Goal: Task Accomplishment & Management: Manage account settings

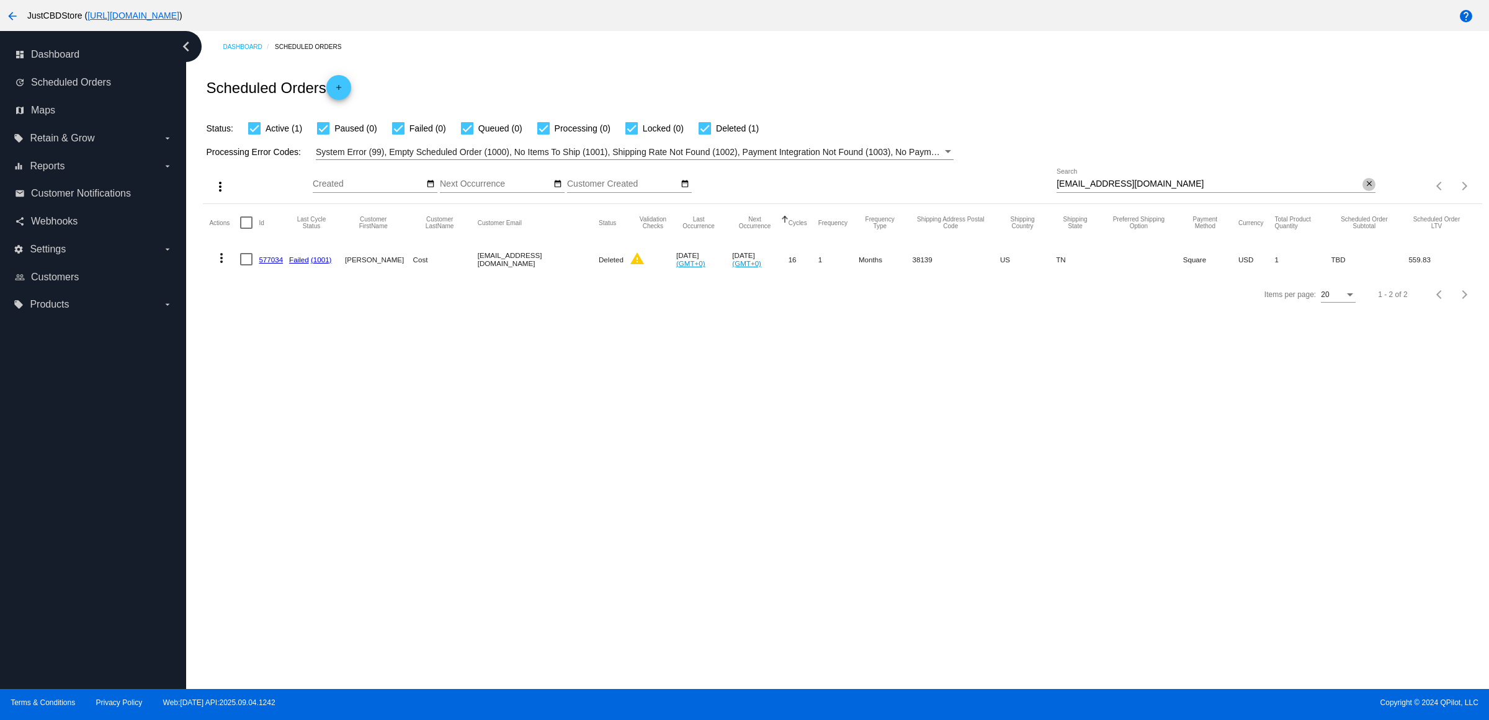
click at [1365, 189] on mat-icon "close" at bounding box center [1369, 184] width 9 height 10
click at [1369, 196] on mat-icon "search" at bounding box center [1368, 186] width 15 height 19
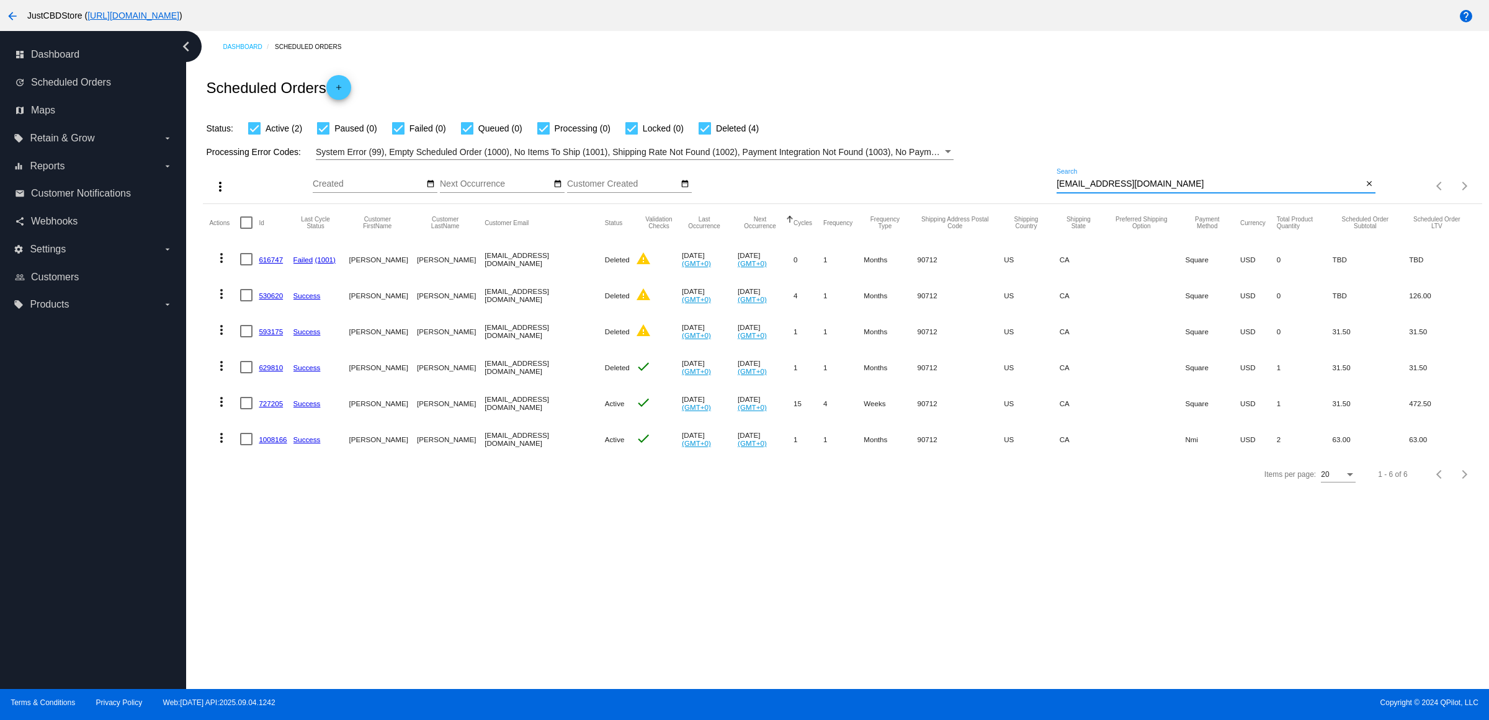
type input "[EMAIL_ADDRESS][DOMAIN_NAME]"
click at [275, 444] on link "1008166" at bounding box center [273, 440] width 28 height 8
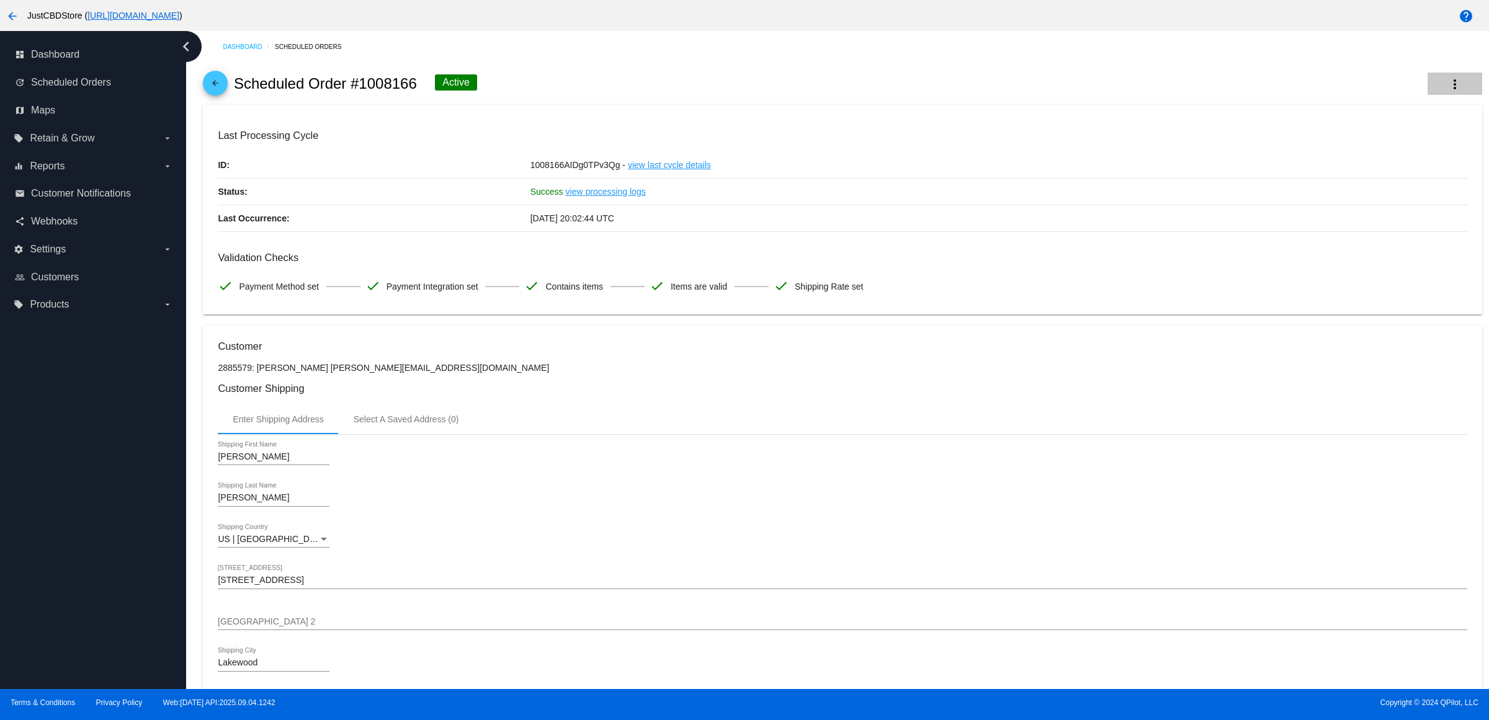
click at [1447, 84] on mat-icon "more_vert" at bounding box center [1454, 84] width 15 height 15
click at [1421, 104] on button "info View Event Logs" at bounding box center [1382, 97] width 174 height 30
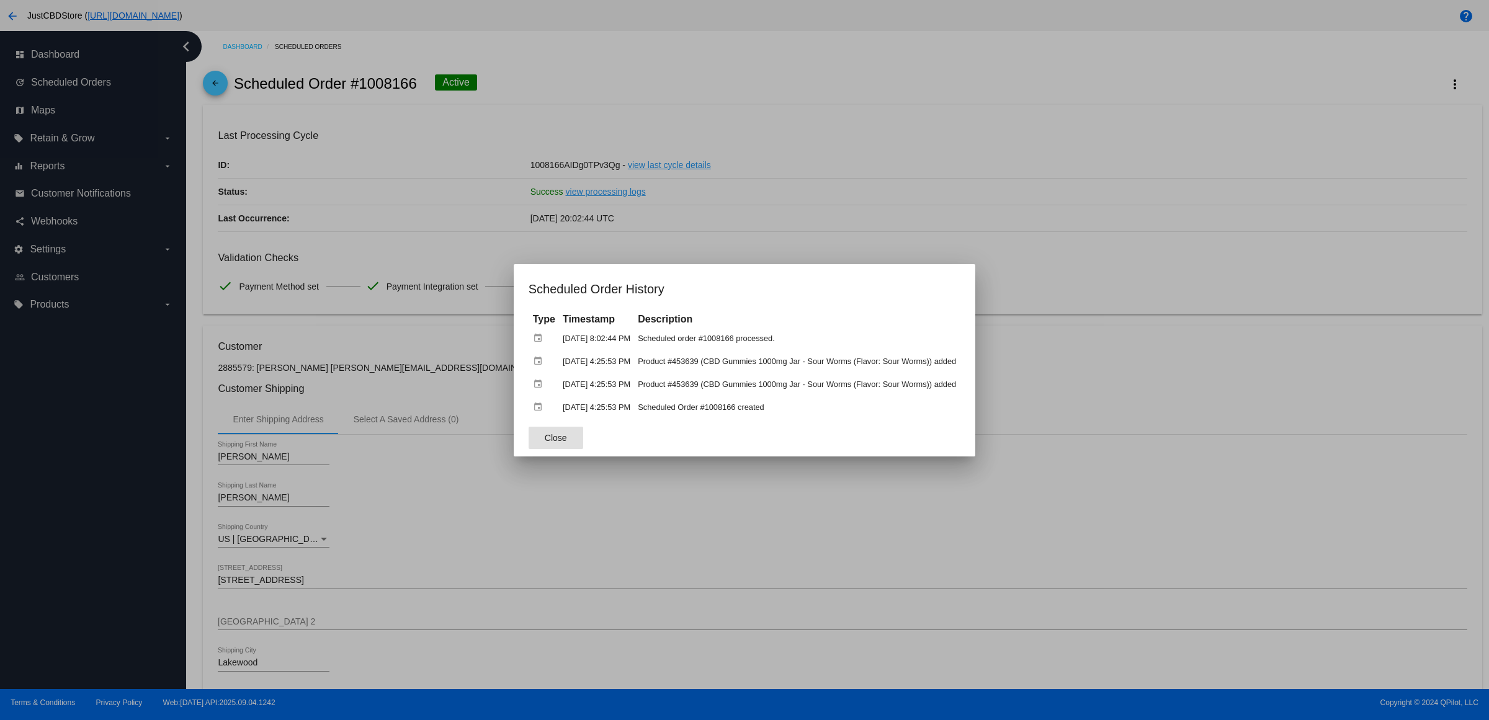
click at [814, 225] on div at bounding box center [744, 360] width 1489 height 720
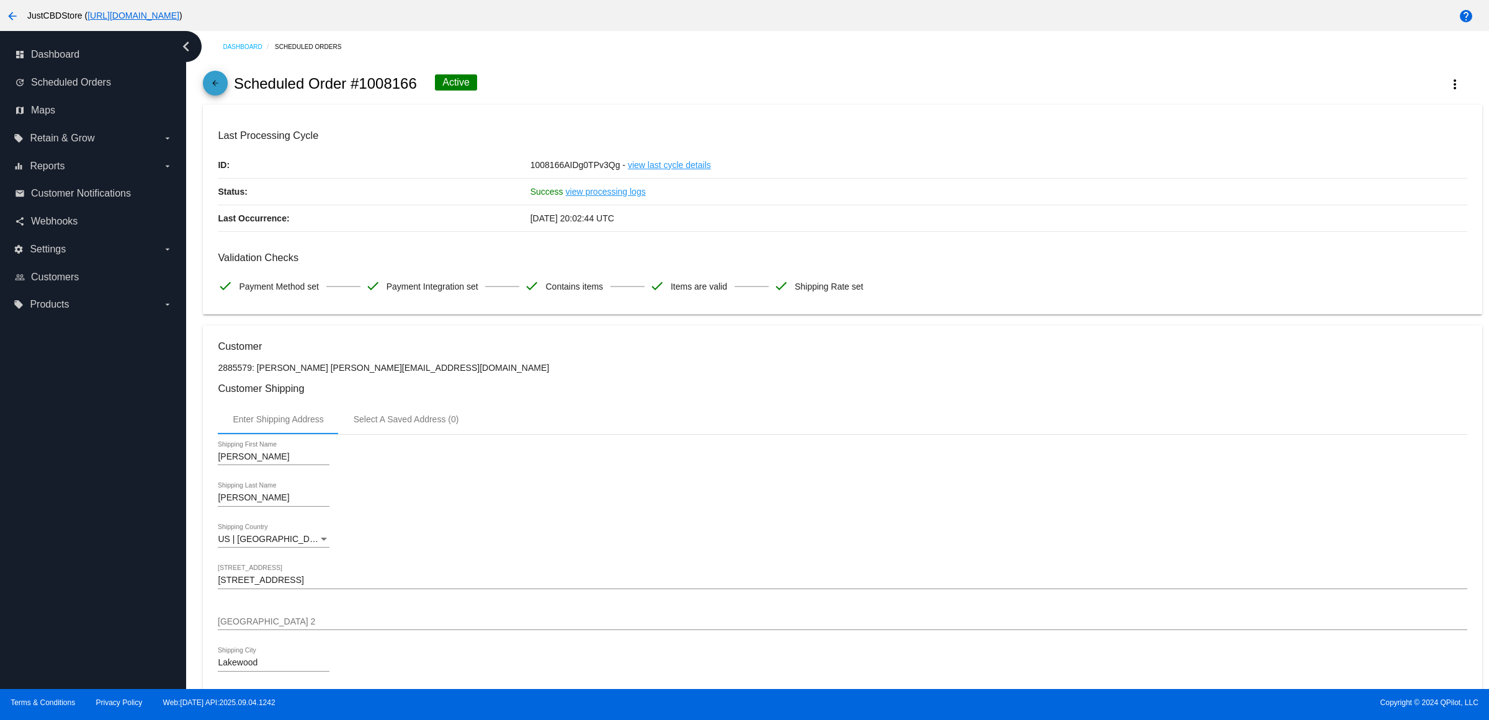
click at [223, 94] on mat-icon "arrow_back" at bounding box center [215, 86] width 15 height 15
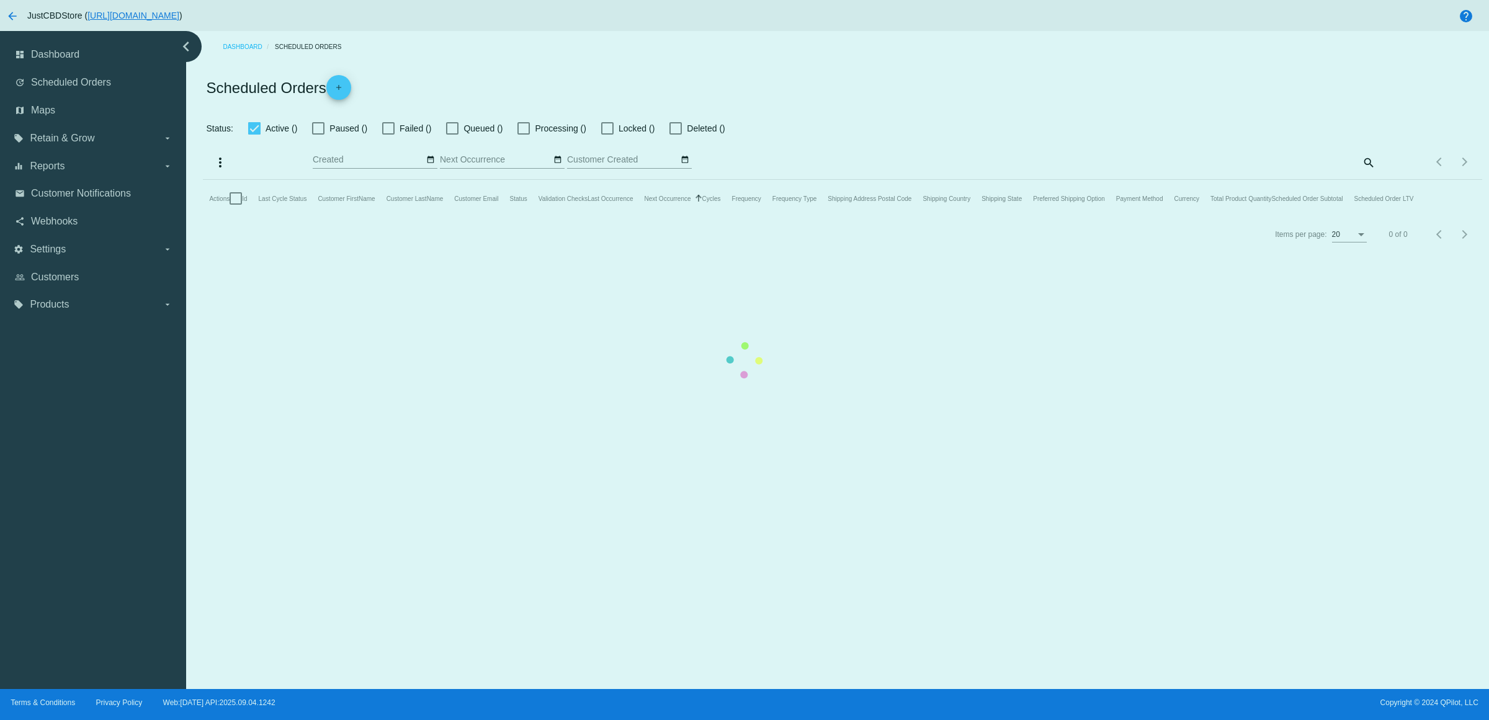
checkbox input "true"
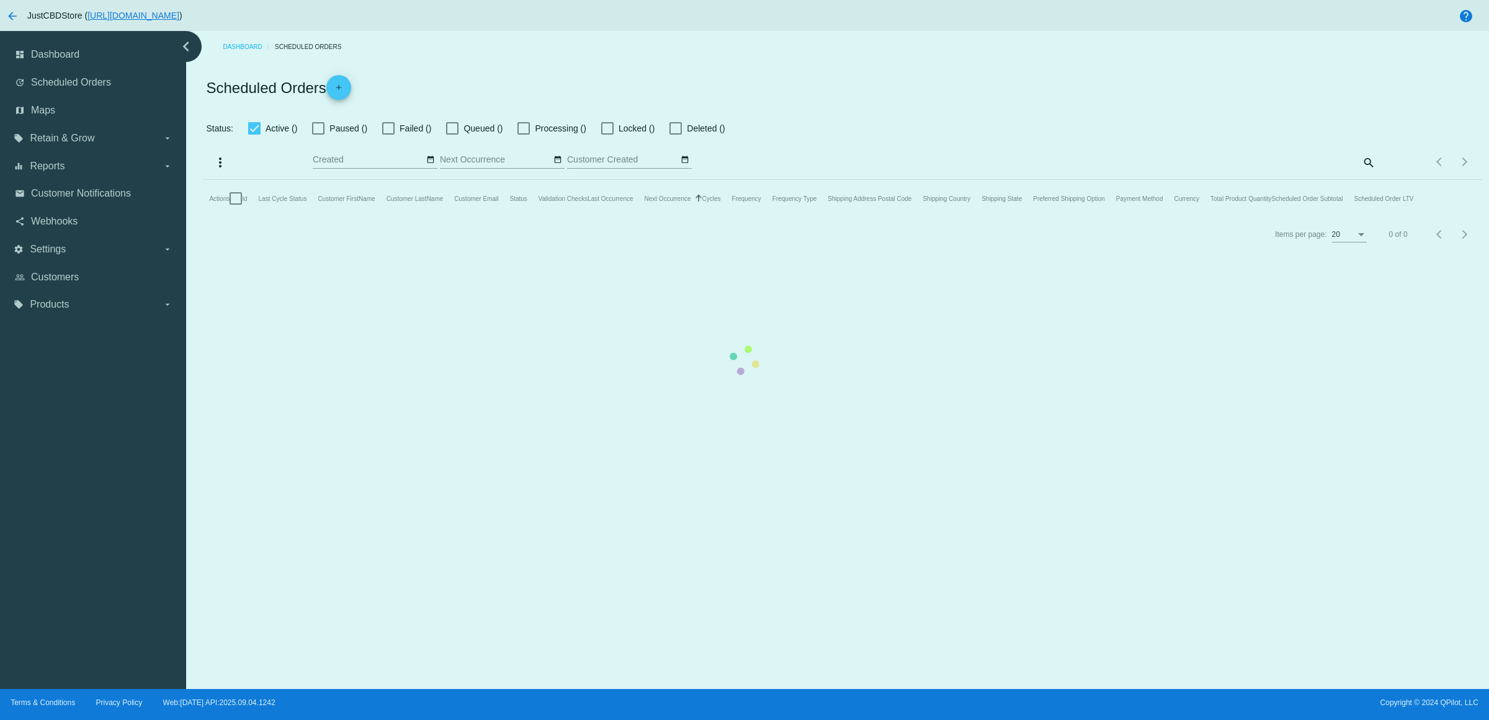
checkbox input "true"
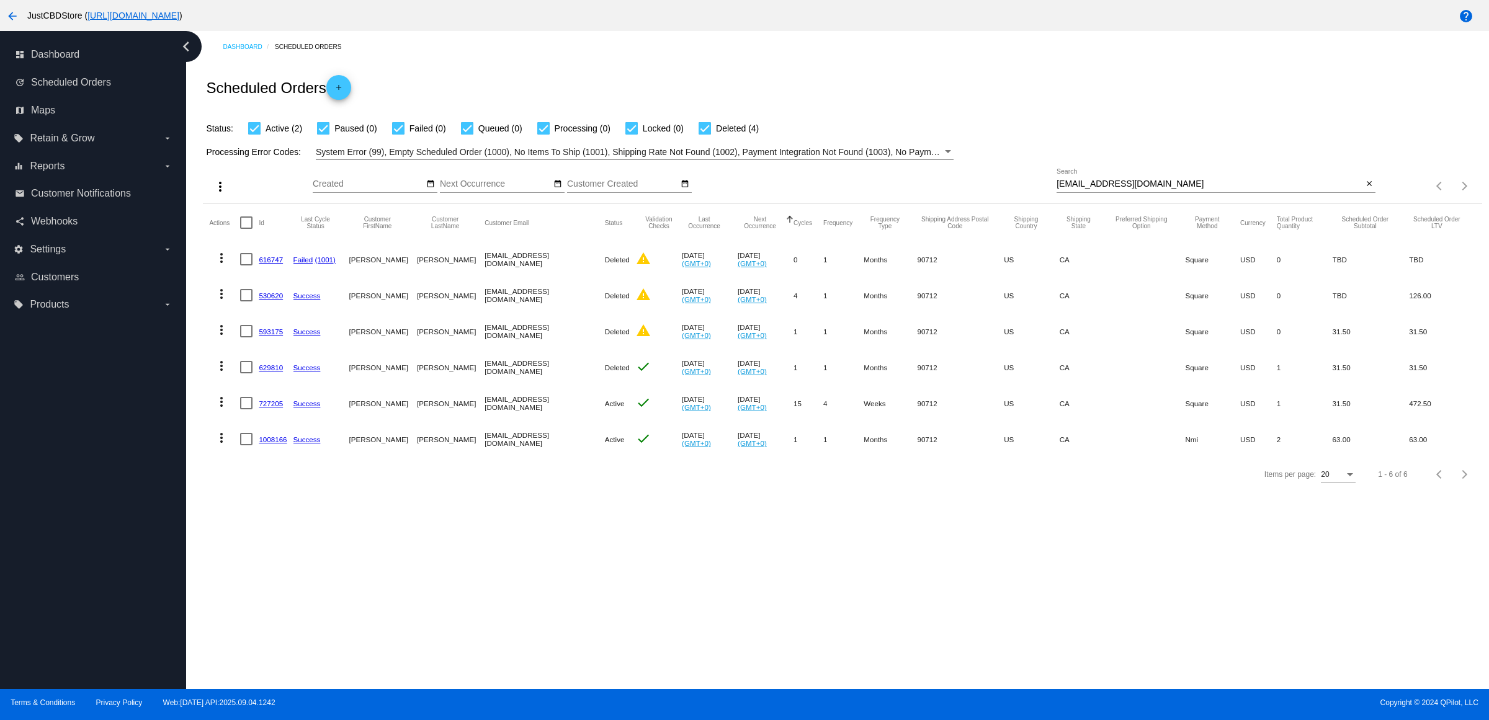
click at [283, 408] on link "727205" at bounding box center [271, 404] width 24 height 8
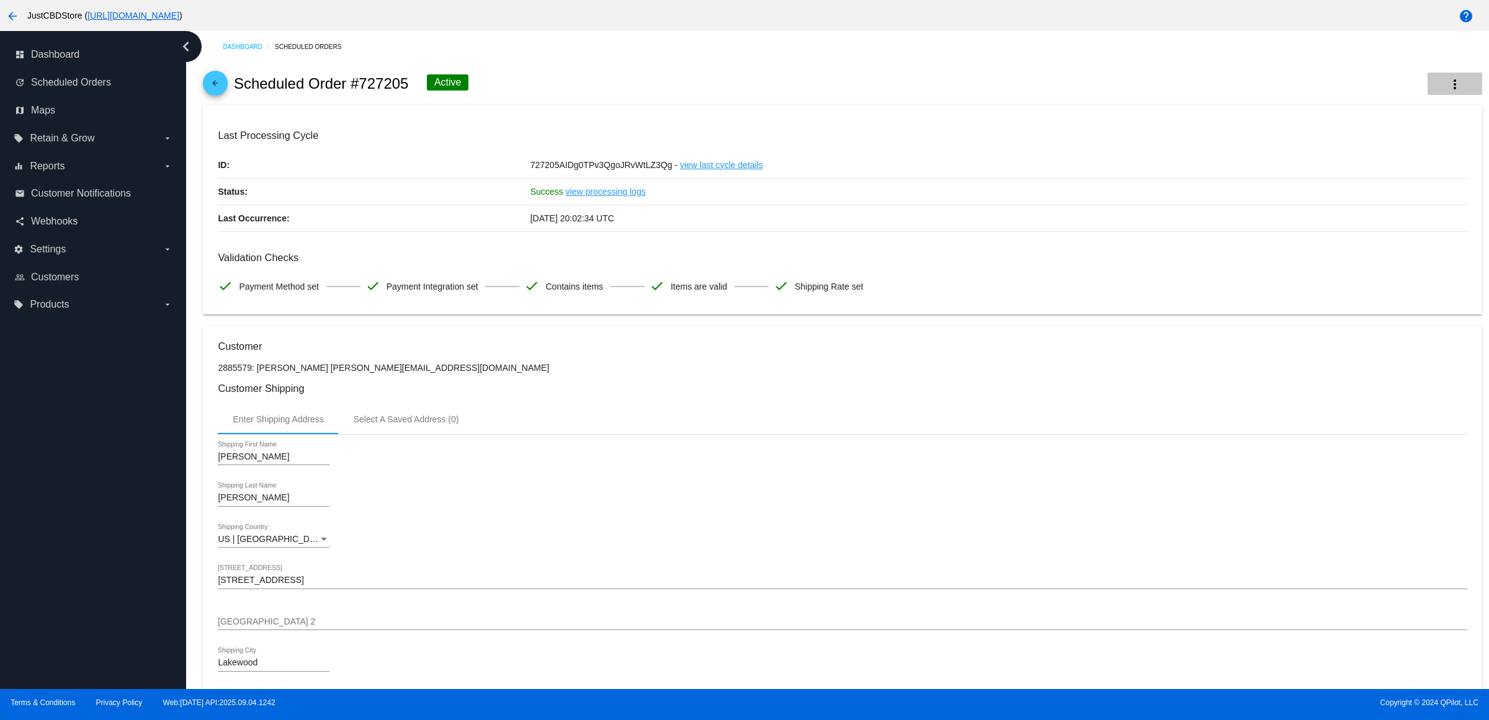
click at [1447, 89] on mat-icon "more_vert" at bounding box center [1454, 84] width 15 height 15
click at [1421, 102] on button "info View Event Logs" at bounding box center [1382, 97] width 174 height 30
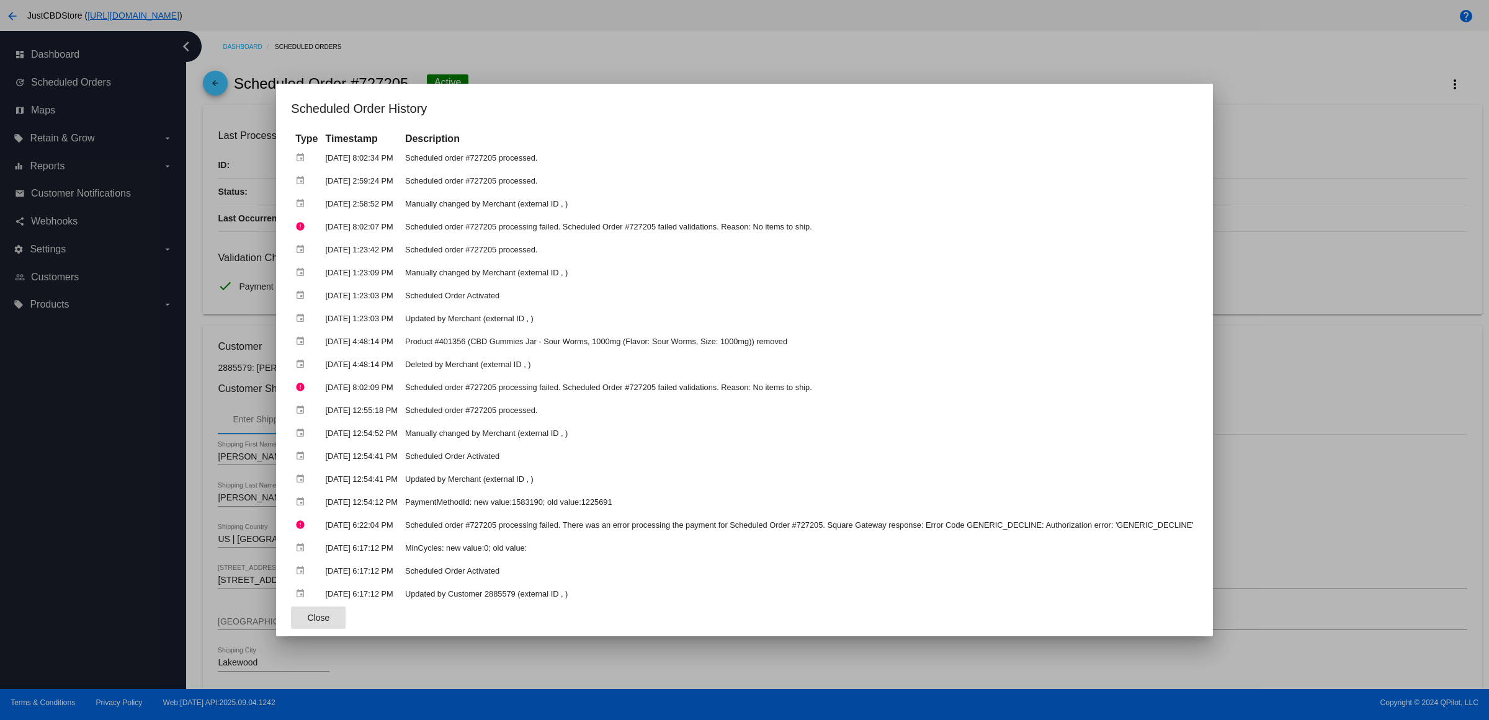
click at [664, 60] on div at bounding box center [744, 360] width 1489 height 720
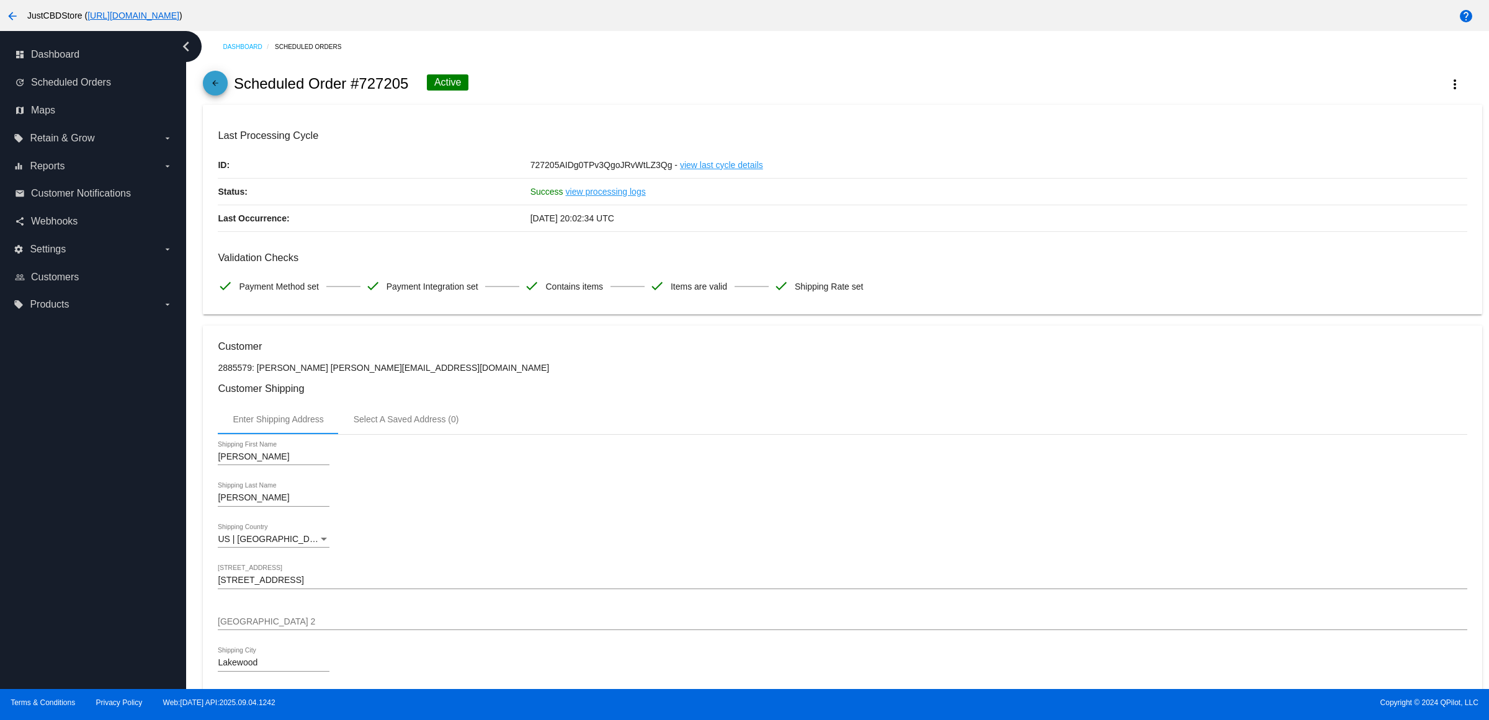
click at [223, 91] on mat-icon "arrow_back" at bounding box center [215, 86] width 15 height 15
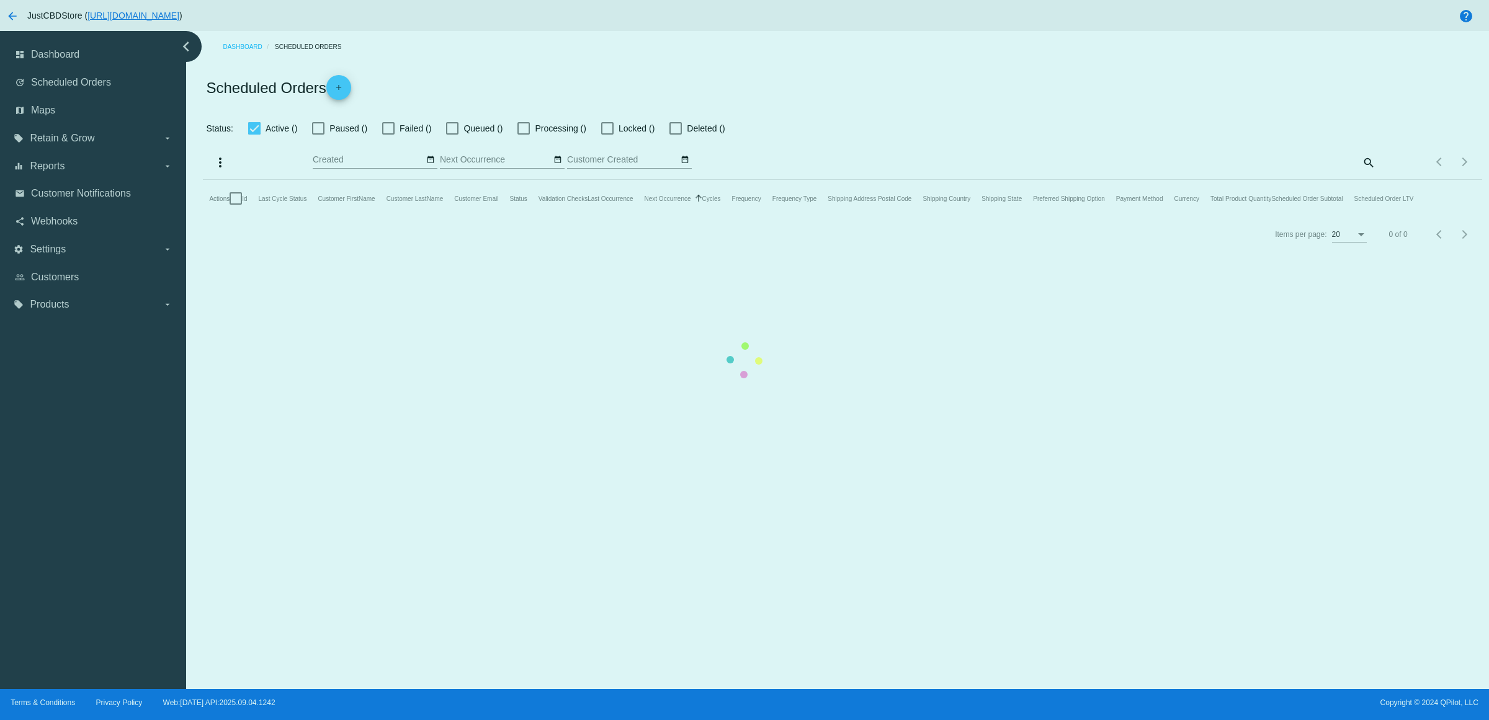
checkbox input "true"
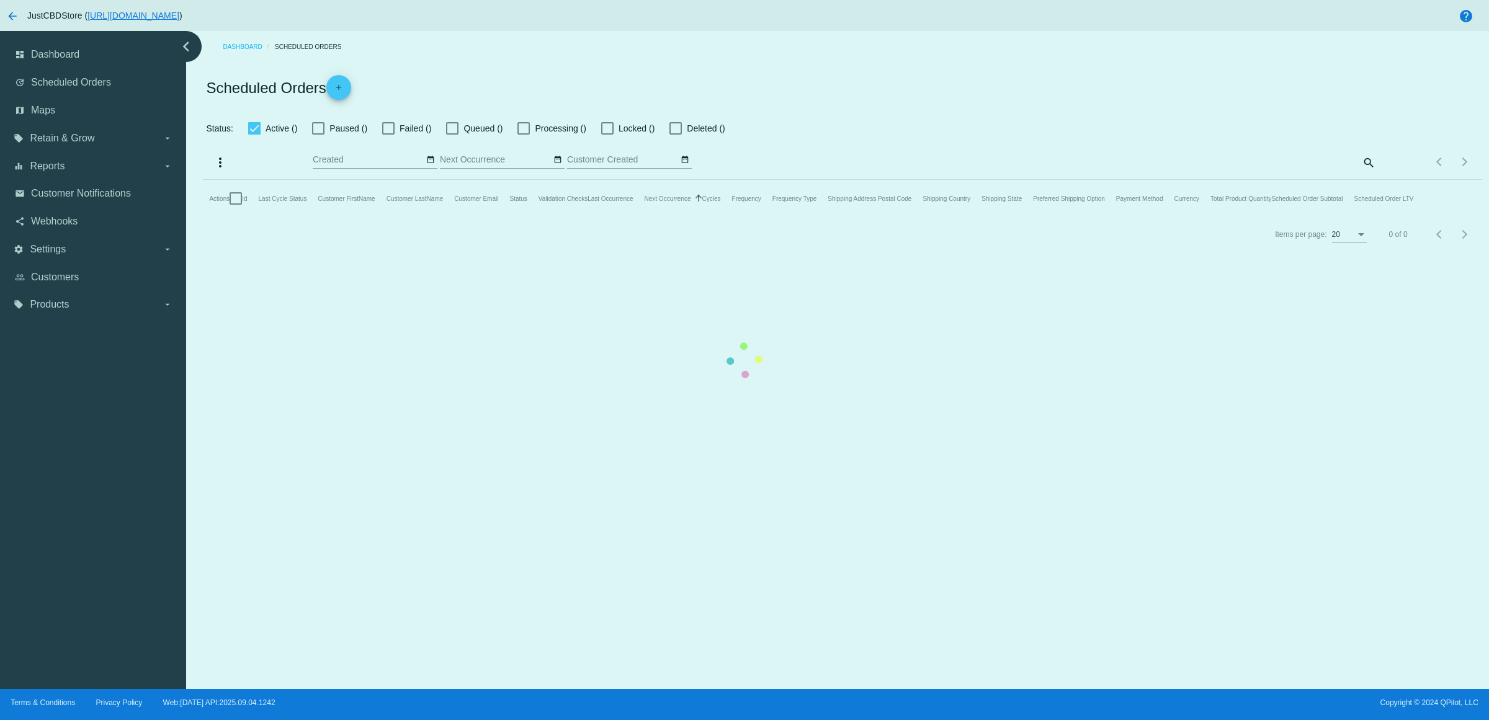
checkbox input "true"
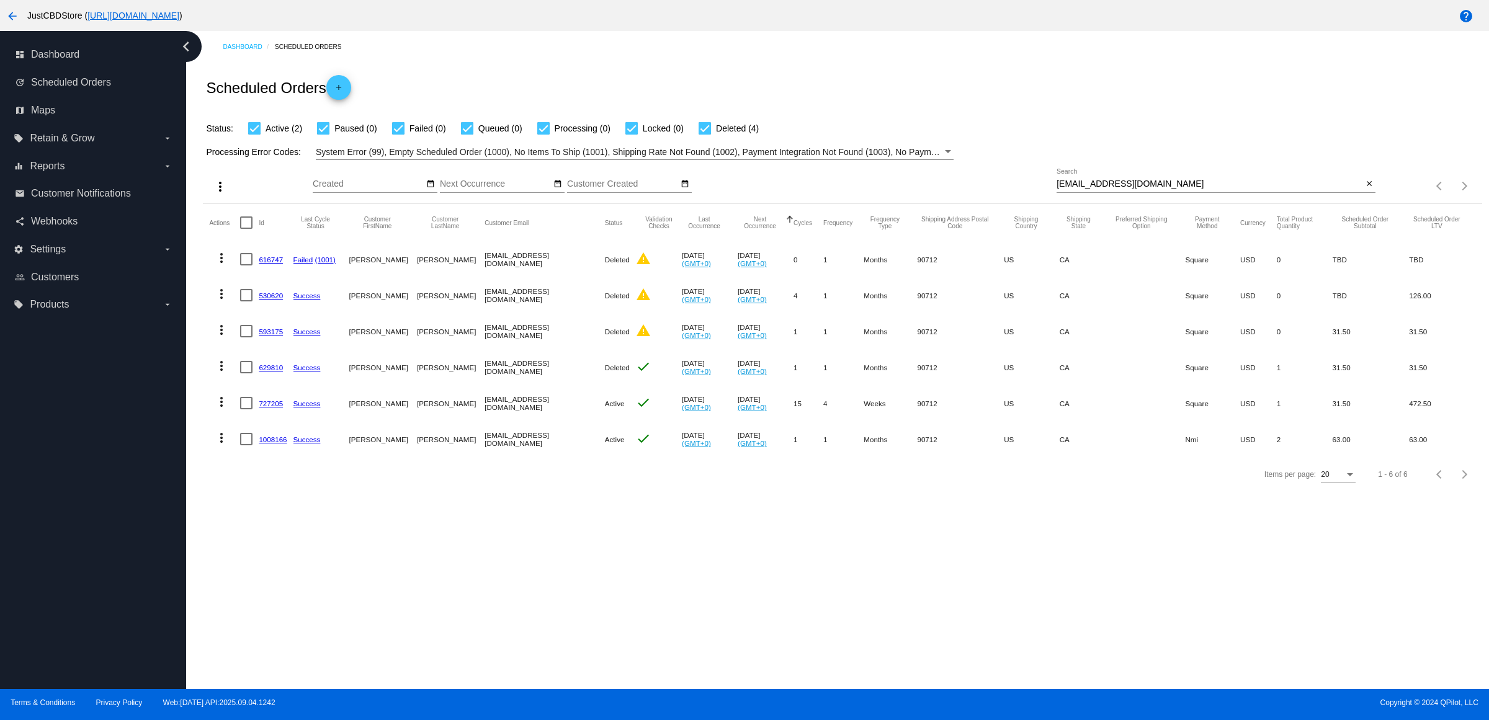
click at [277, 444] on link "1008166" at bounding box center [273, 440] width 28 height 8
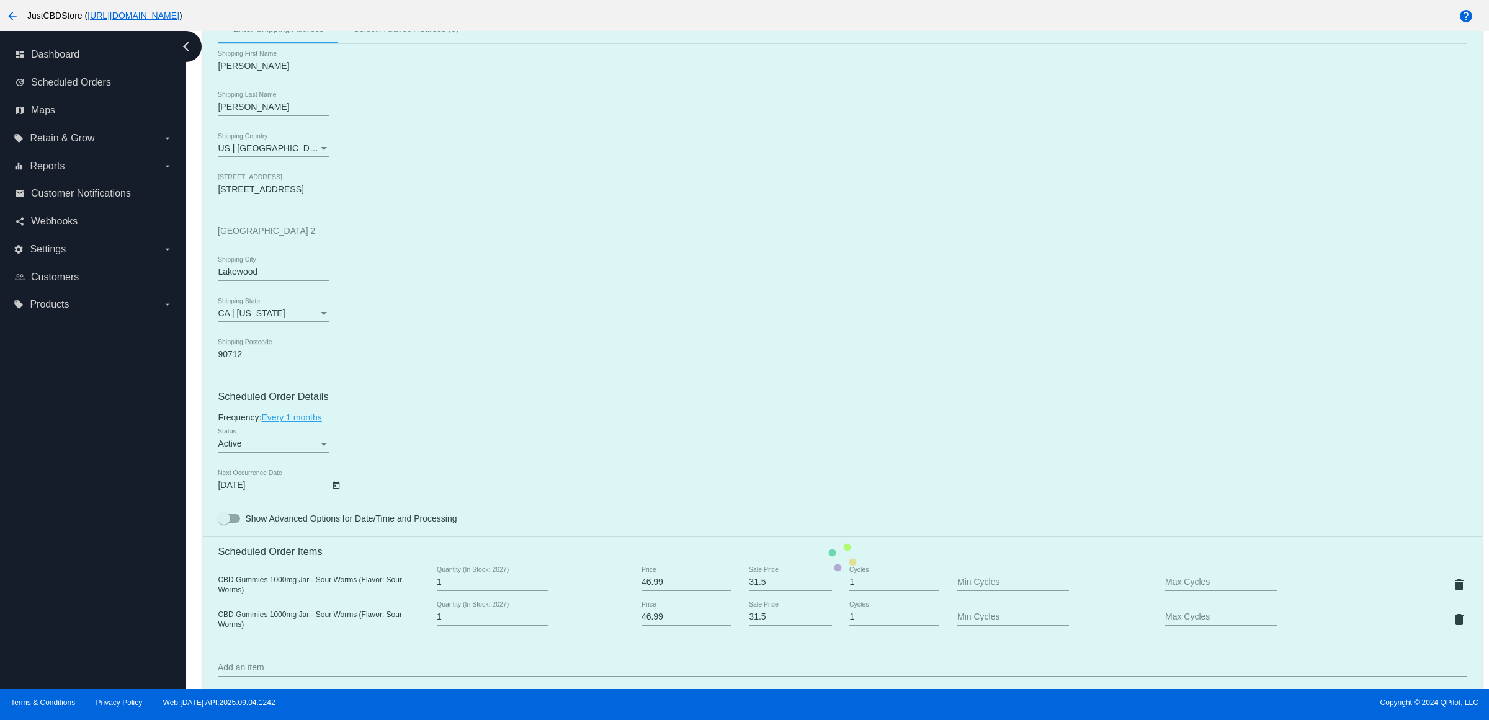
scroll to position [775, 0]
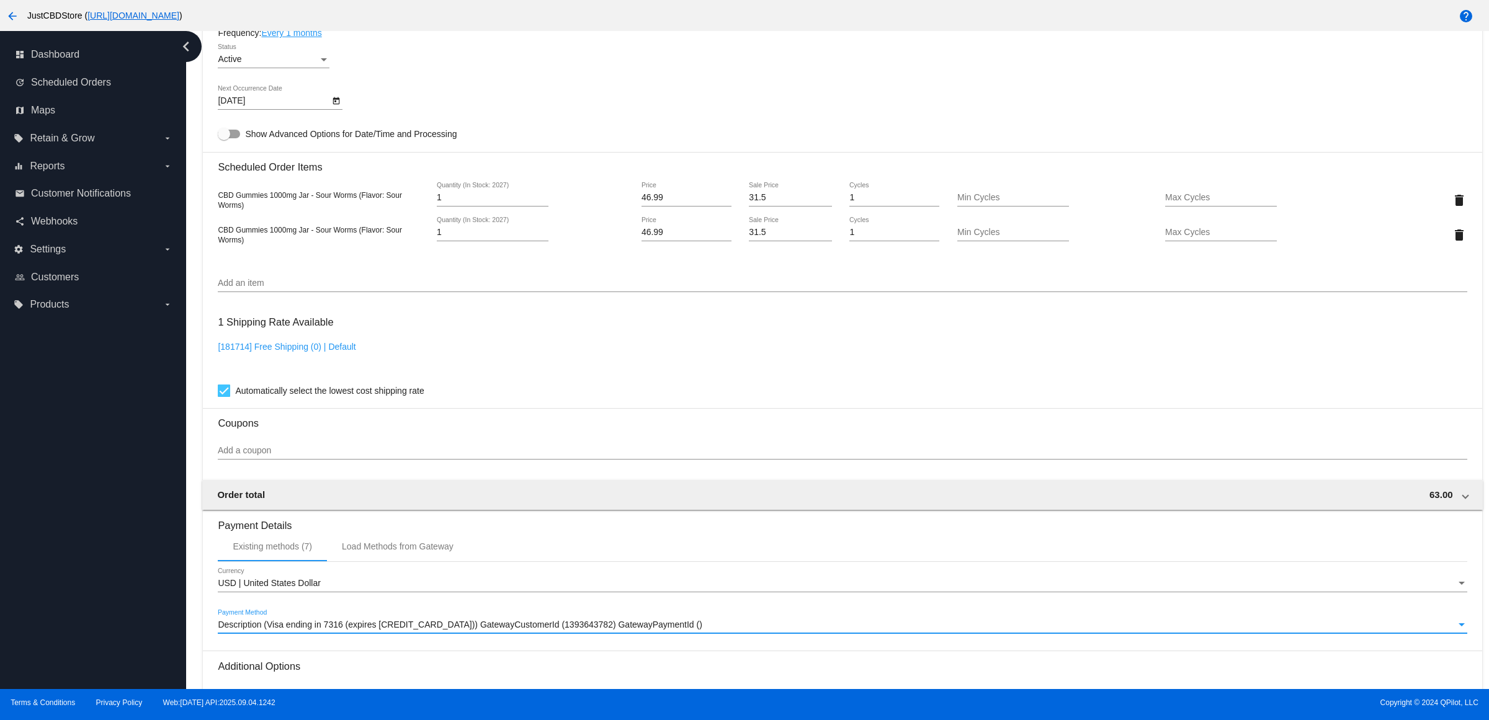
click at [535, 630] on span "Description (Visa ending in 7316 (expires [CREDIT_CARD_DATA])) GatewayCustomerI…" at bounding box center [460, 625] width 484 height 10
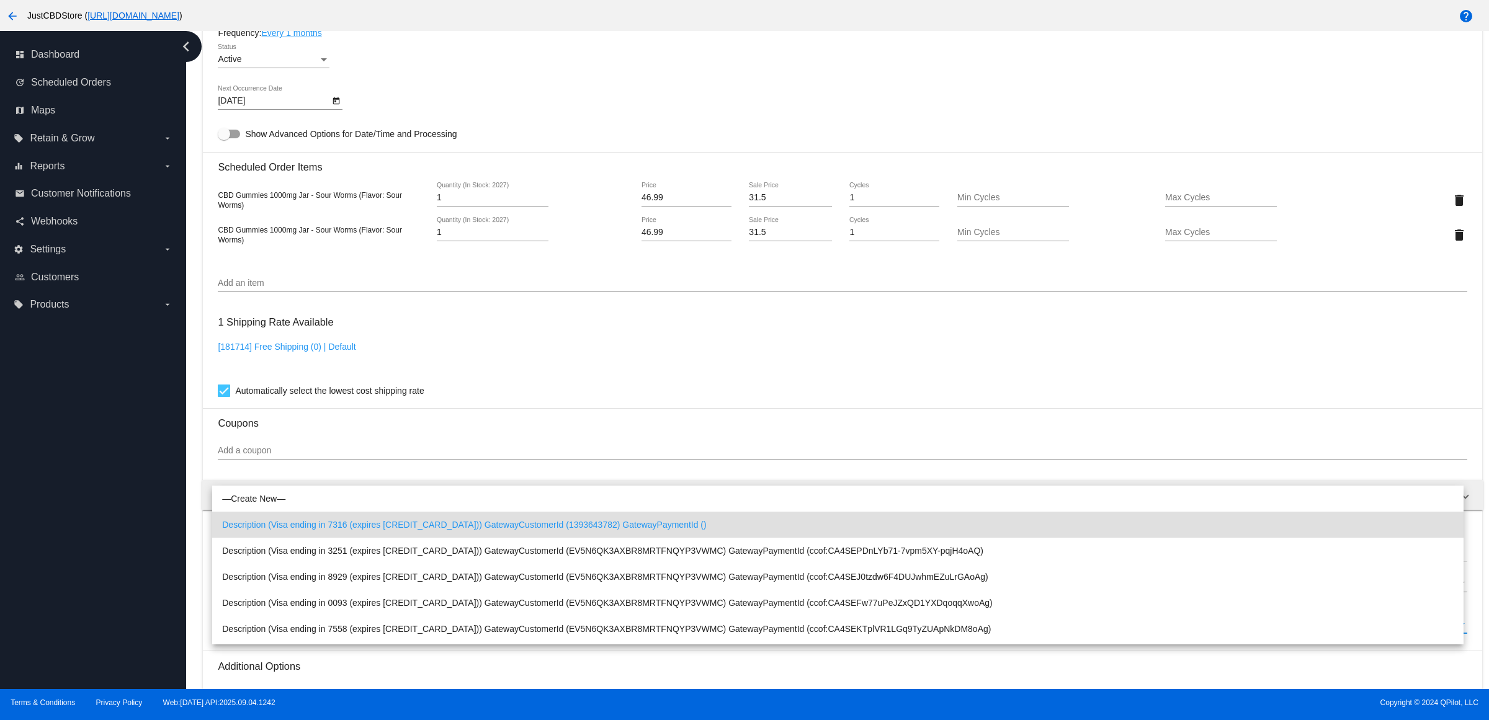
click at [519, 345] on div at bounding box center [744, 360] width 1489 height 720
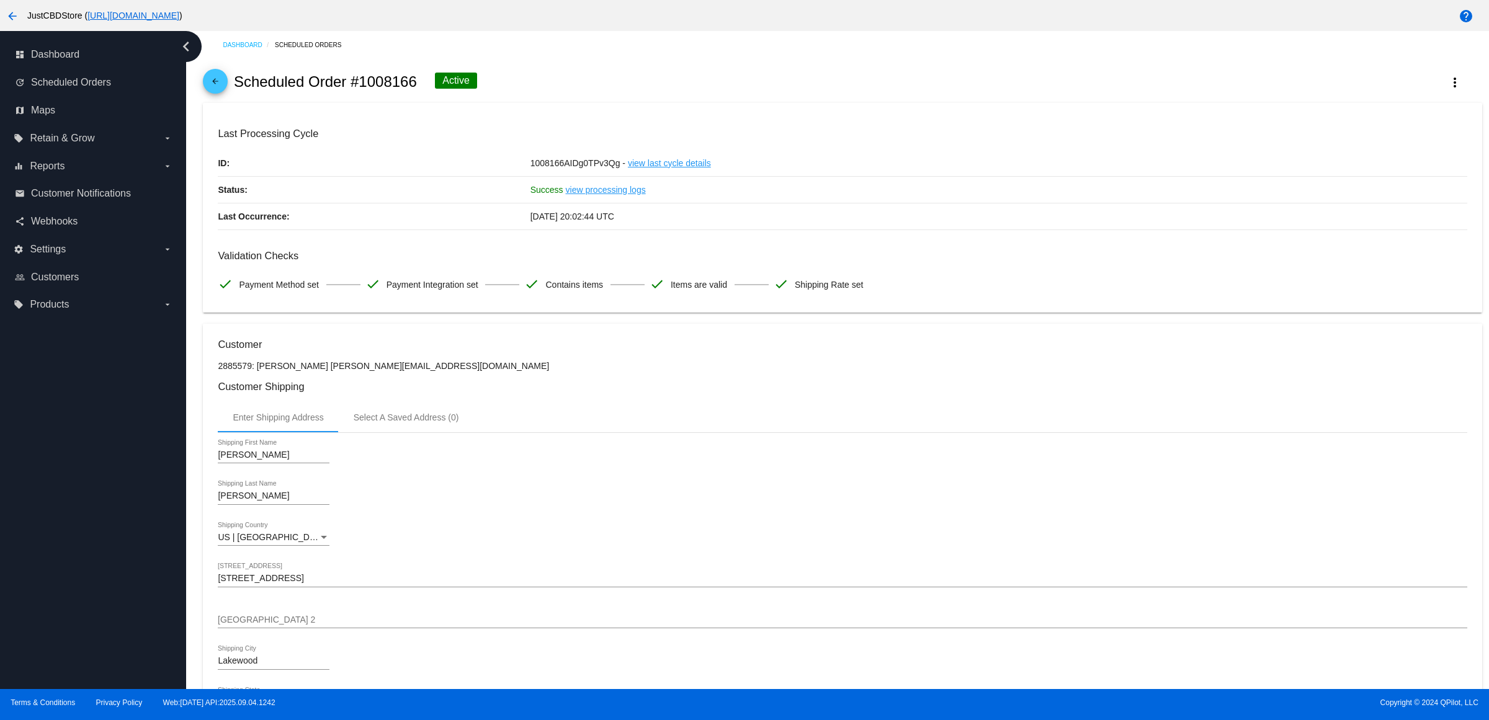
scroll to position [0, 0]
click at [220, 88] on mat-icon "arrow_back" at bounding box center [215, 86] width 15 height 15
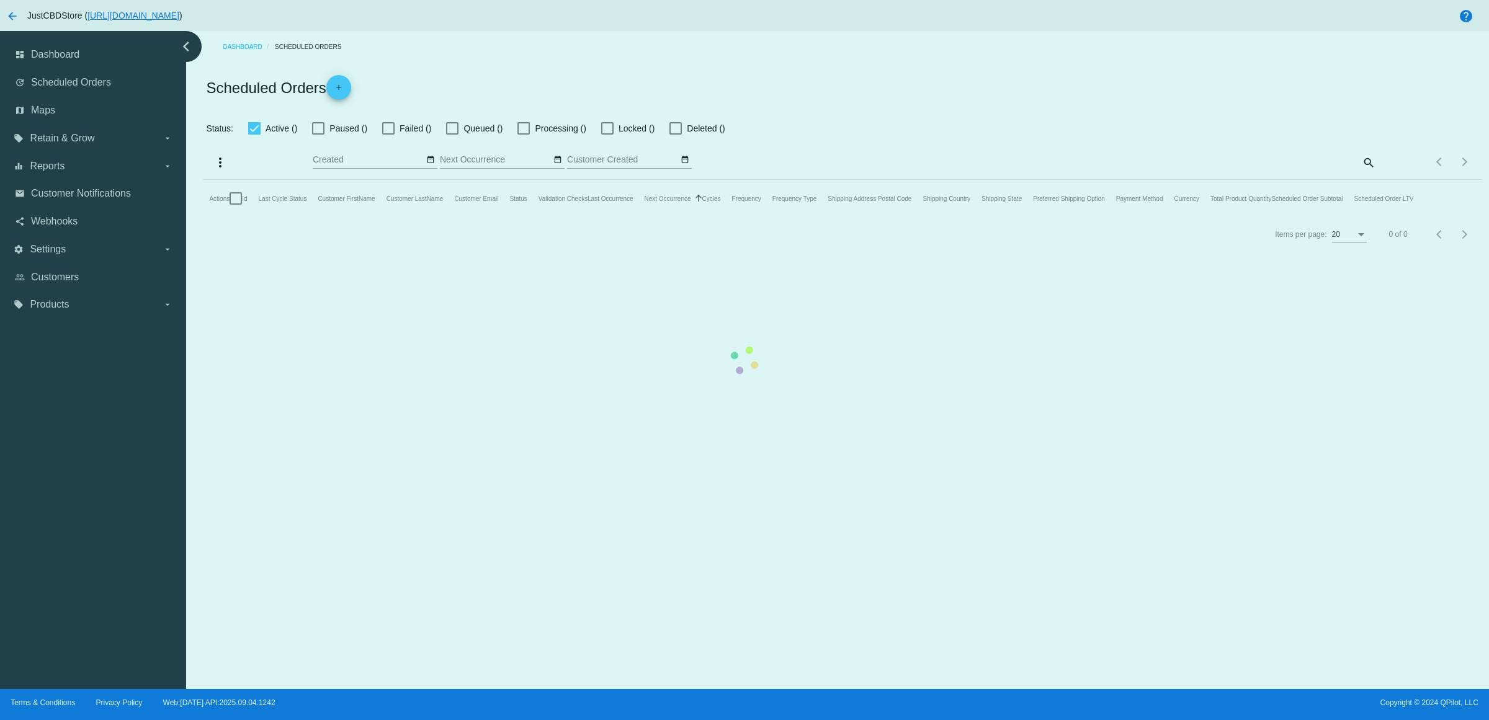
checkbox input "true"
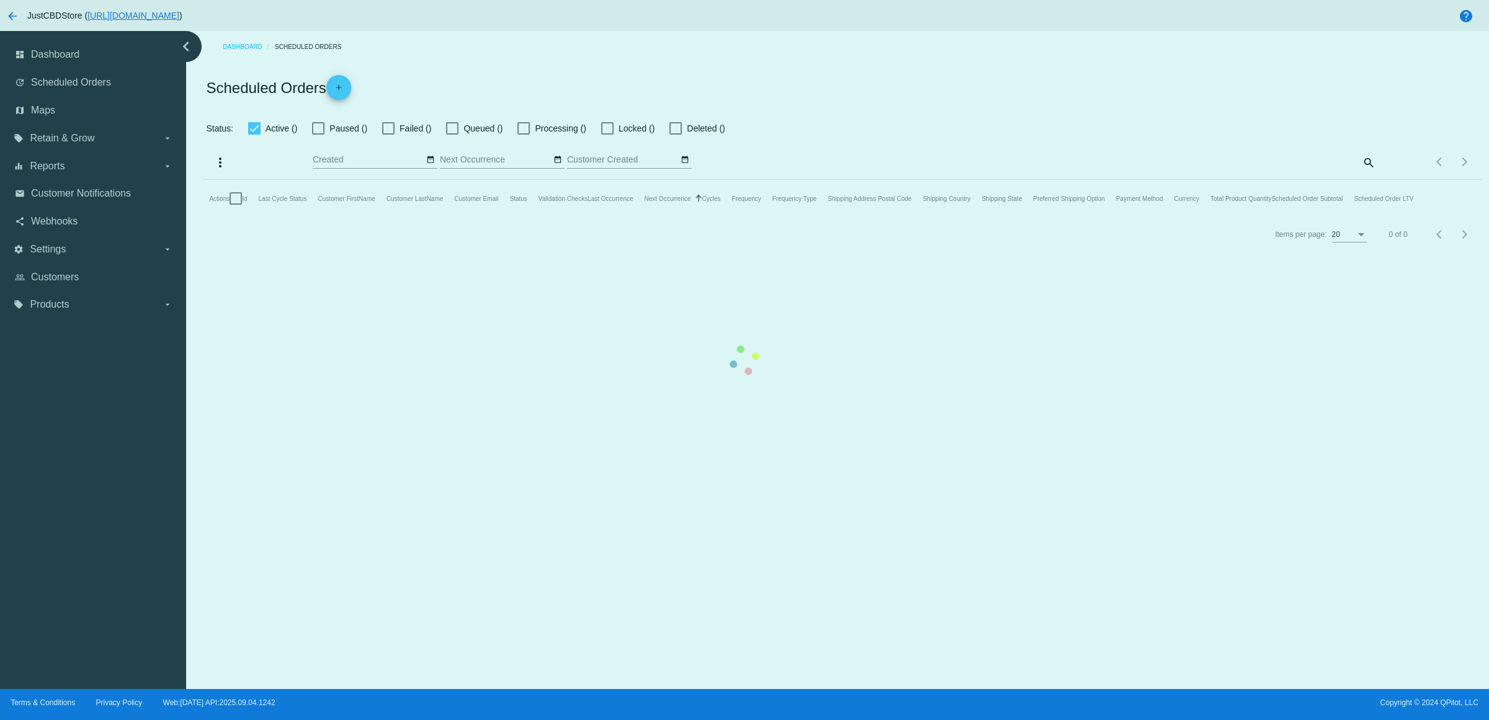
checkbox input "true"
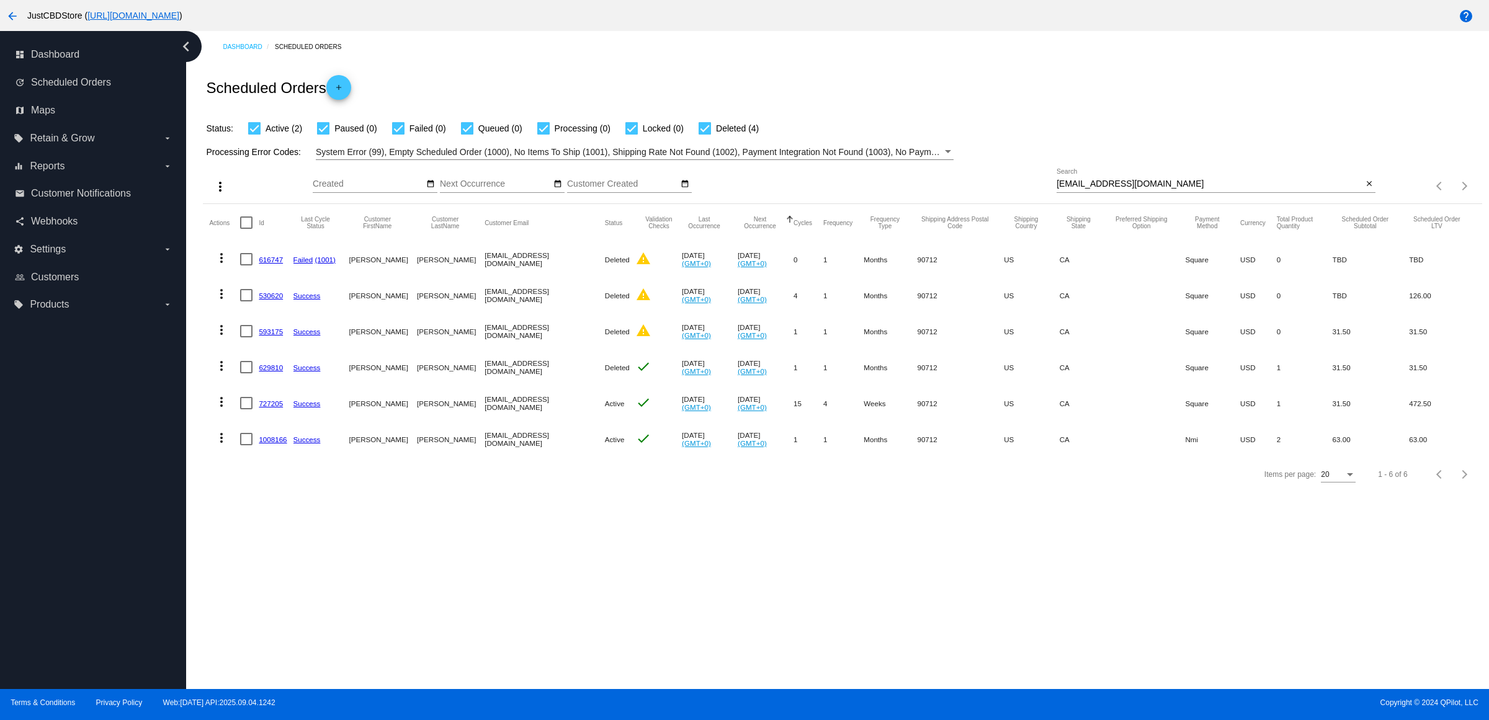
click at [272, 408] on link "727205" at bounding box center [271, 404] width 24 height 8
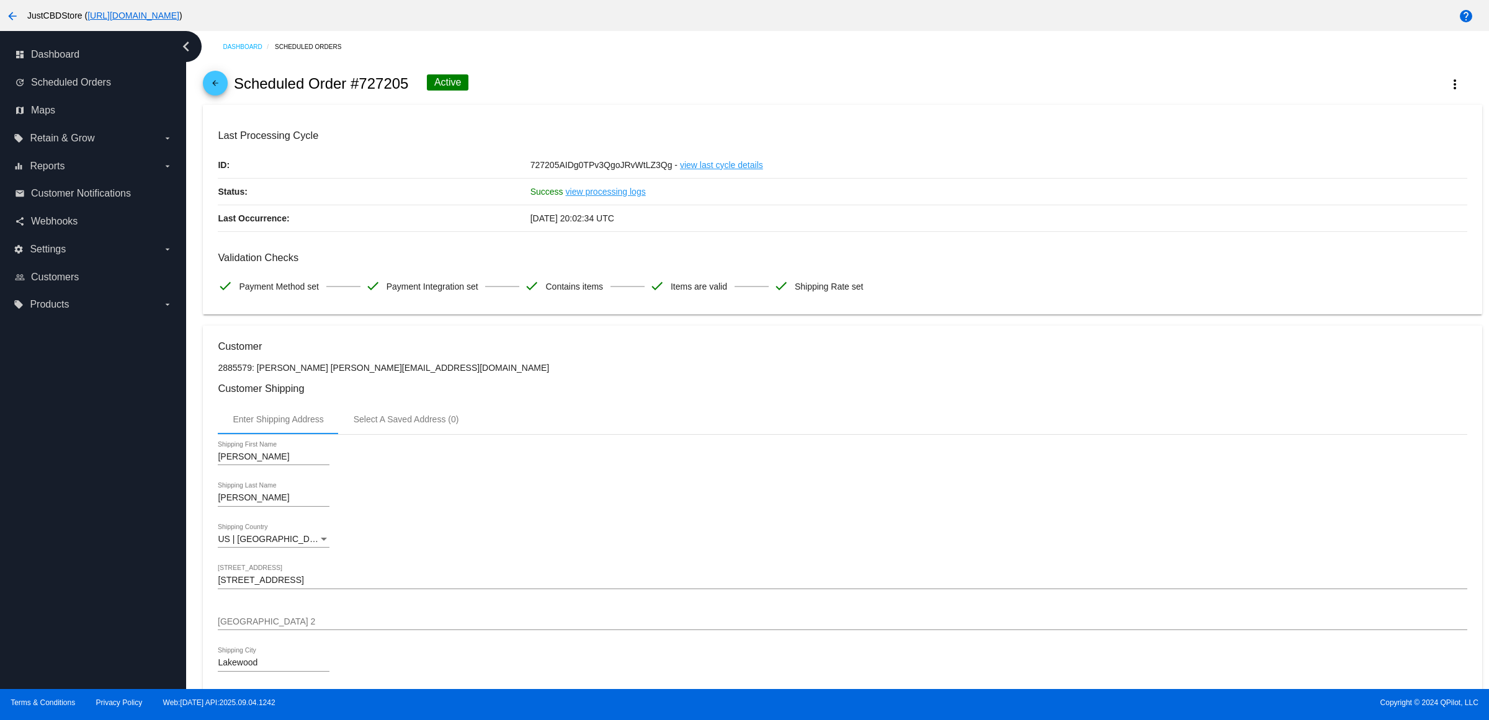
click at [218, 91] on mat-icon "arrow_back" at bounding box center [215, 86] width 15 height 15
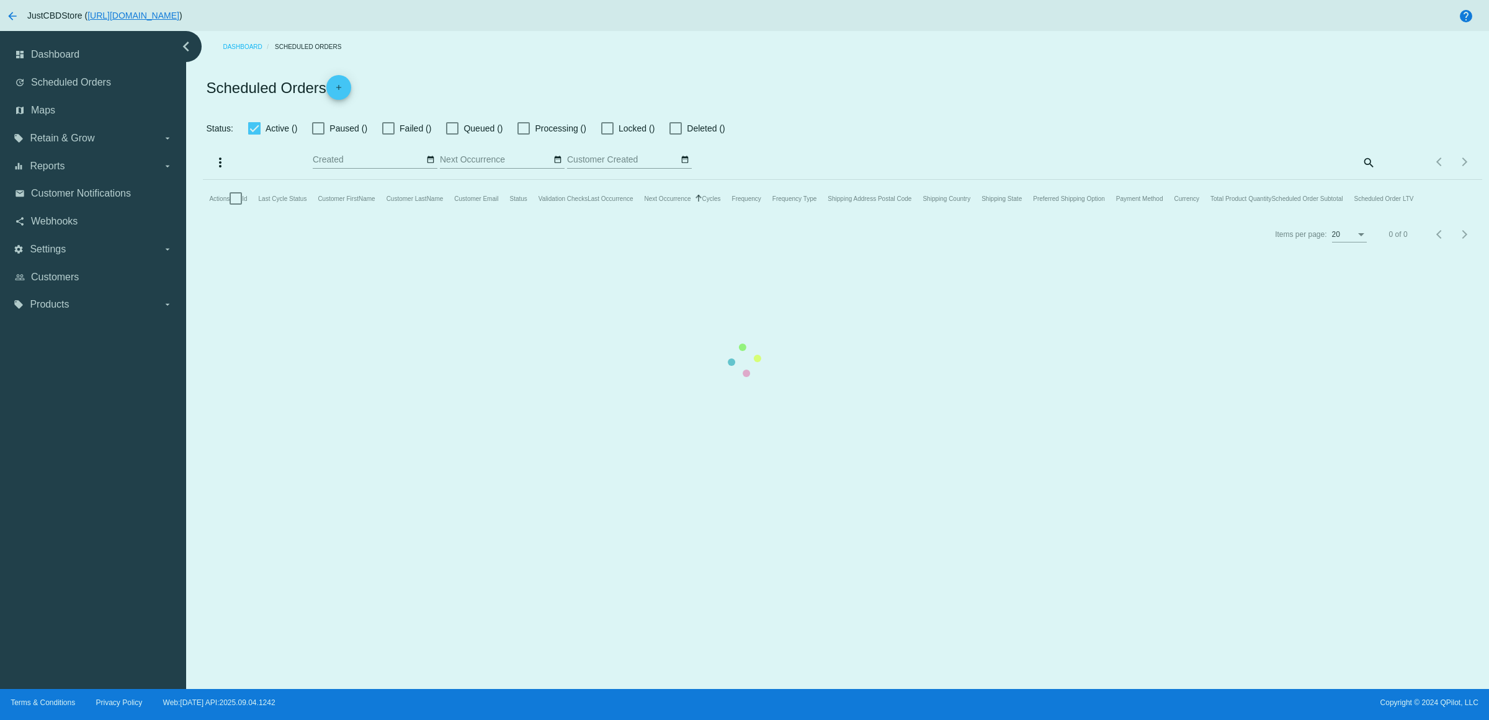
checkbox input "true"
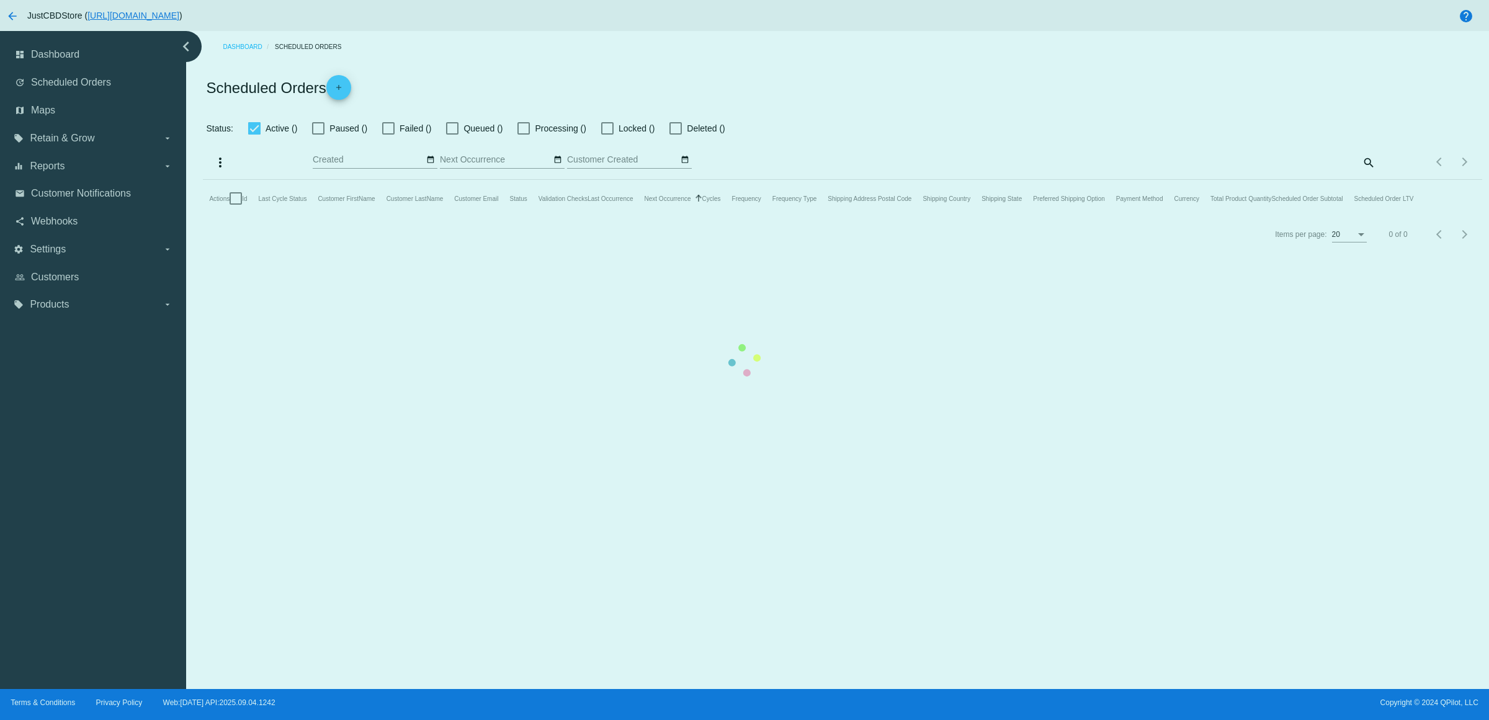
checkbox input "true"
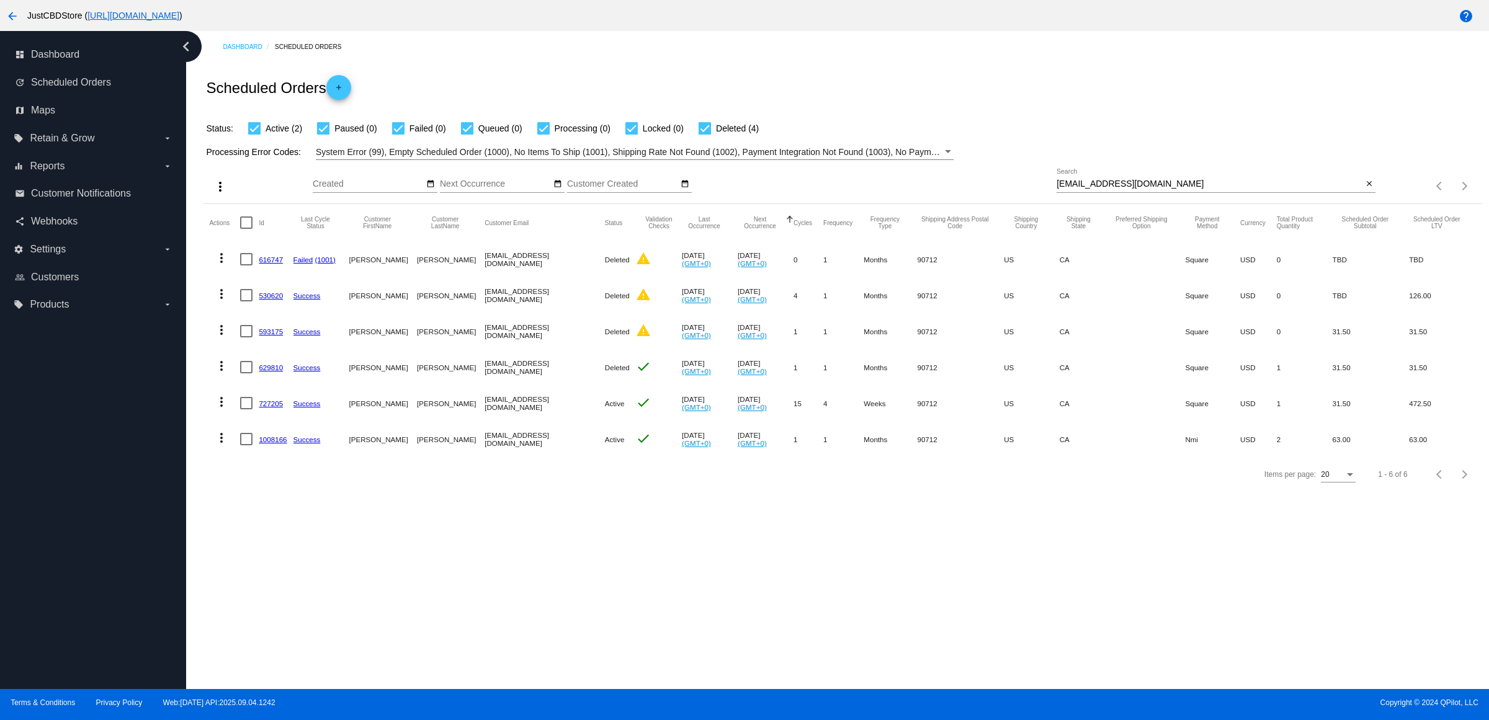
click at [287, 444] on link "1008166" at bounding box center [273, 440] width 28 height 8
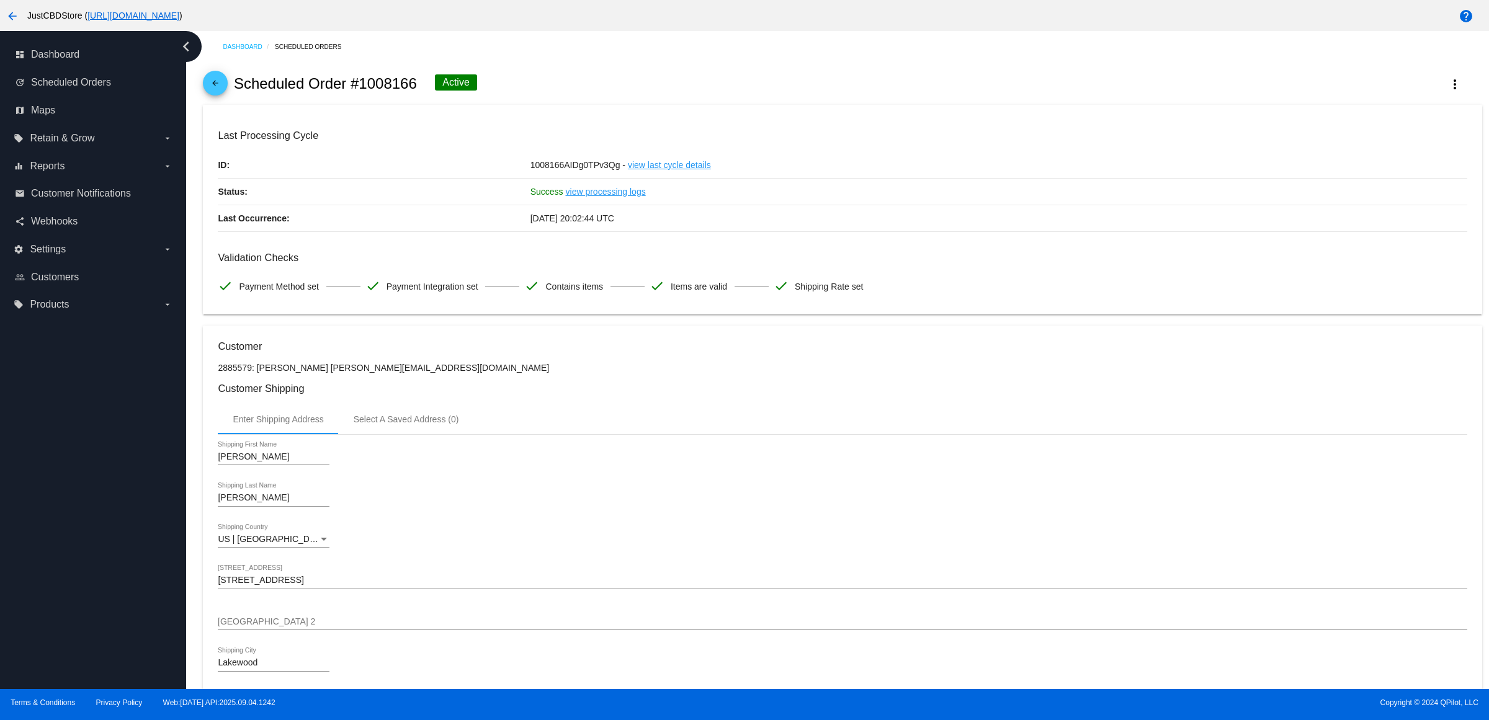
click at [221, 91] on mat-icon "arrow_back" at bounding box center [215, 86] width 15 height 15
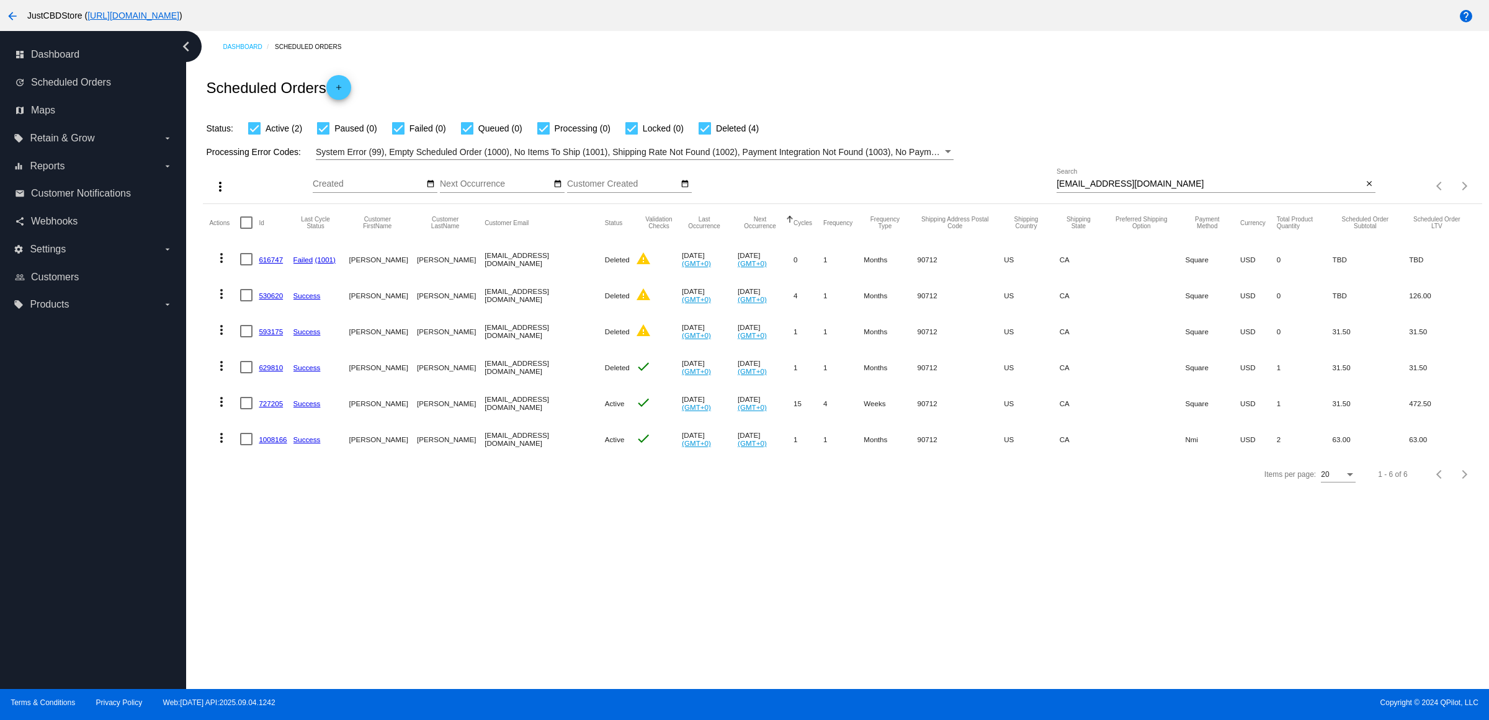
click at [278, 421] on mat-cell "727205" at bounding box center [276, 403] width 34 height 36
click at [278, 408] on link "727205" at bounding box center [271, 404] width 24 height 8
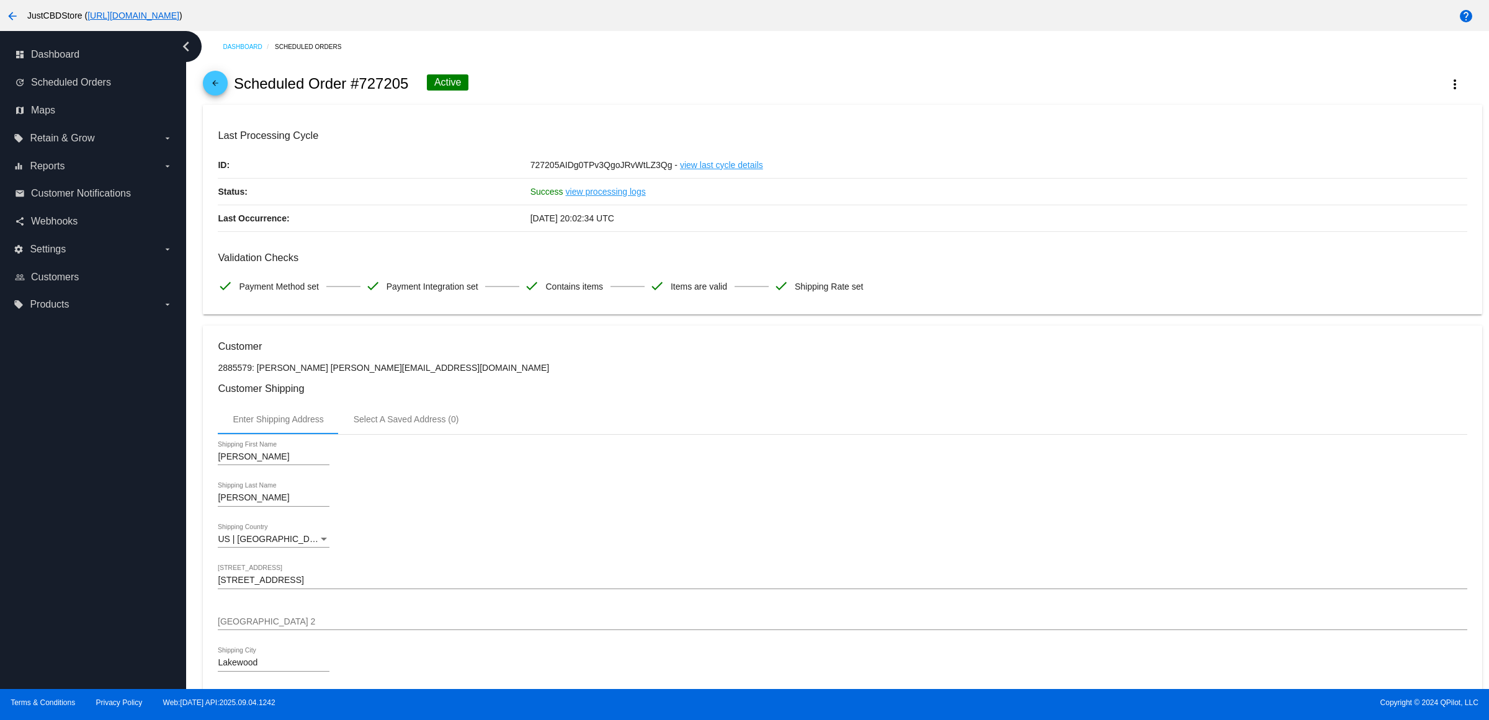
click at [221, 94] on mat-icon "arrow_back" at bounding box center [215, 86] width 15 height 15
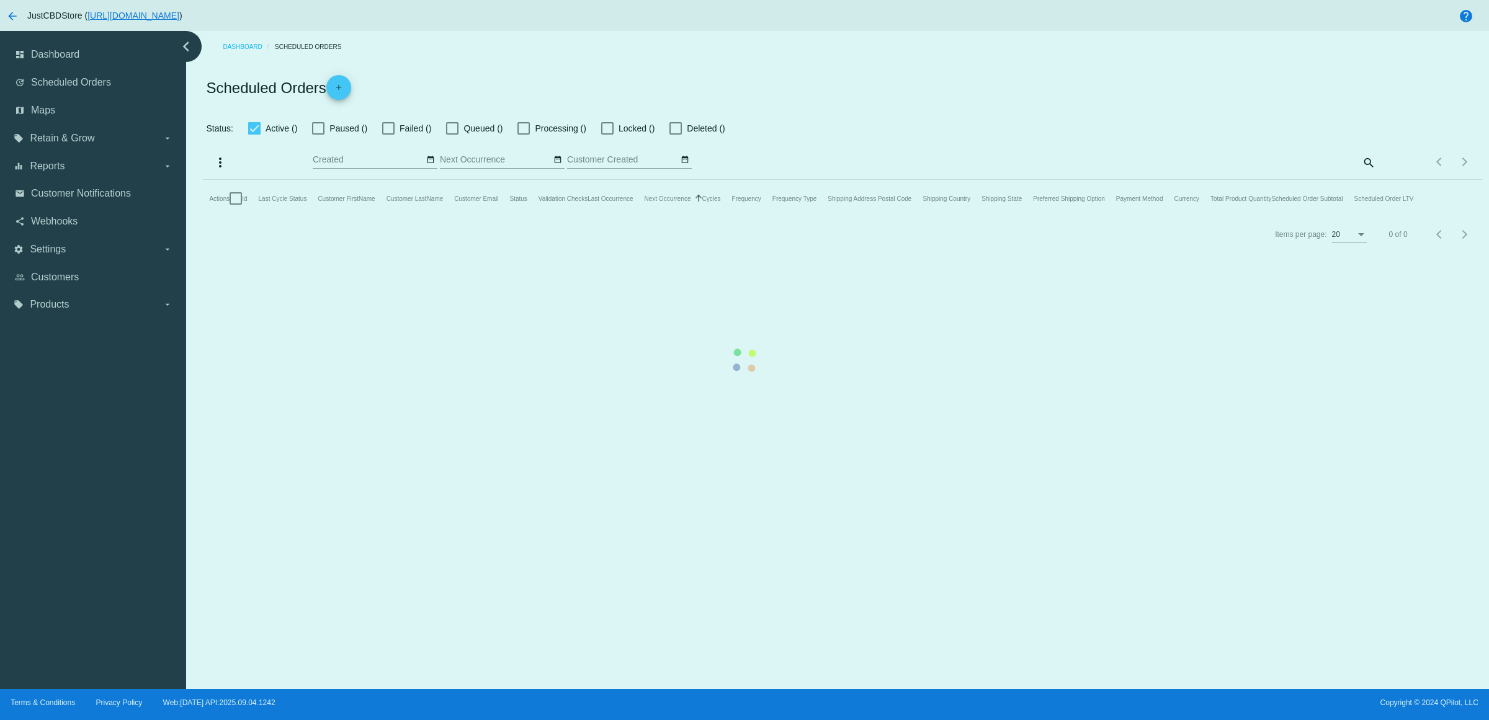
checkbox input "true"
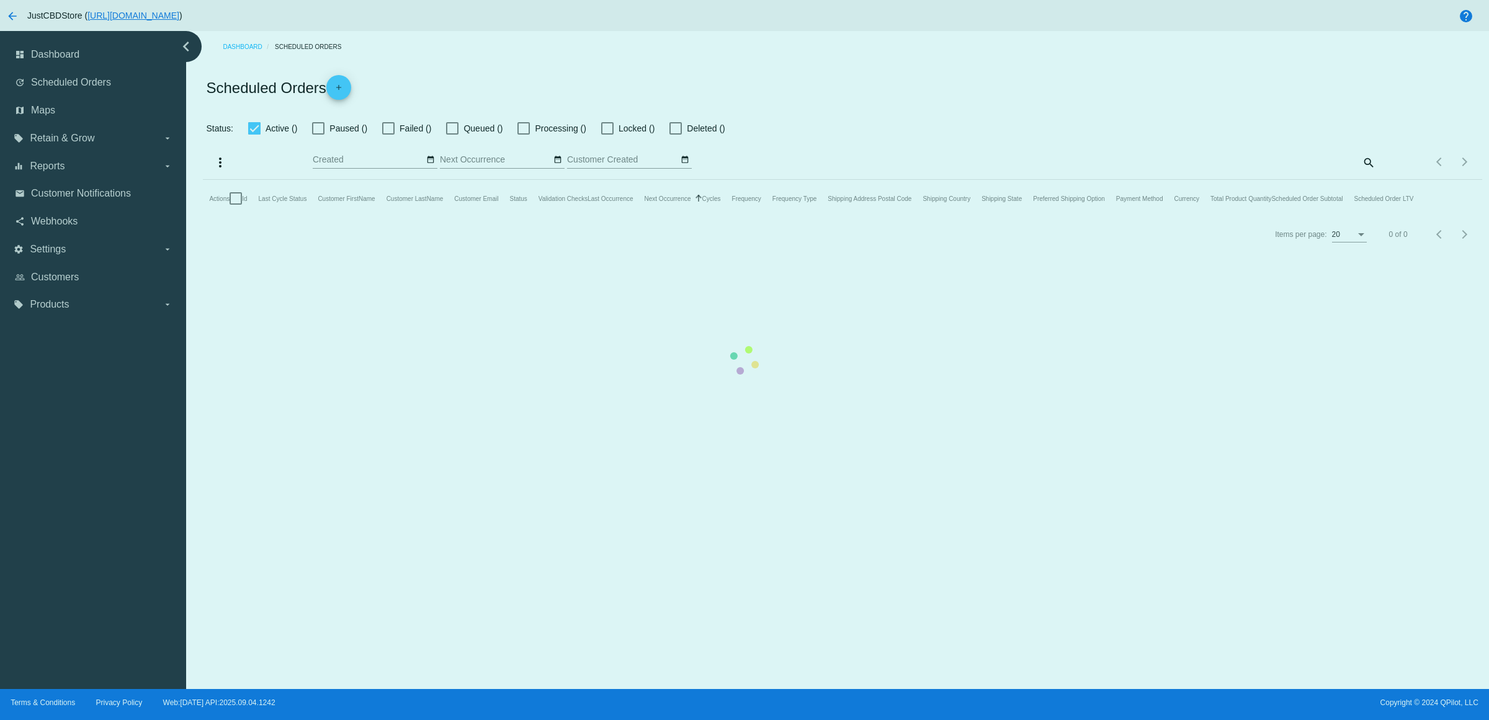
checkbox input "true"
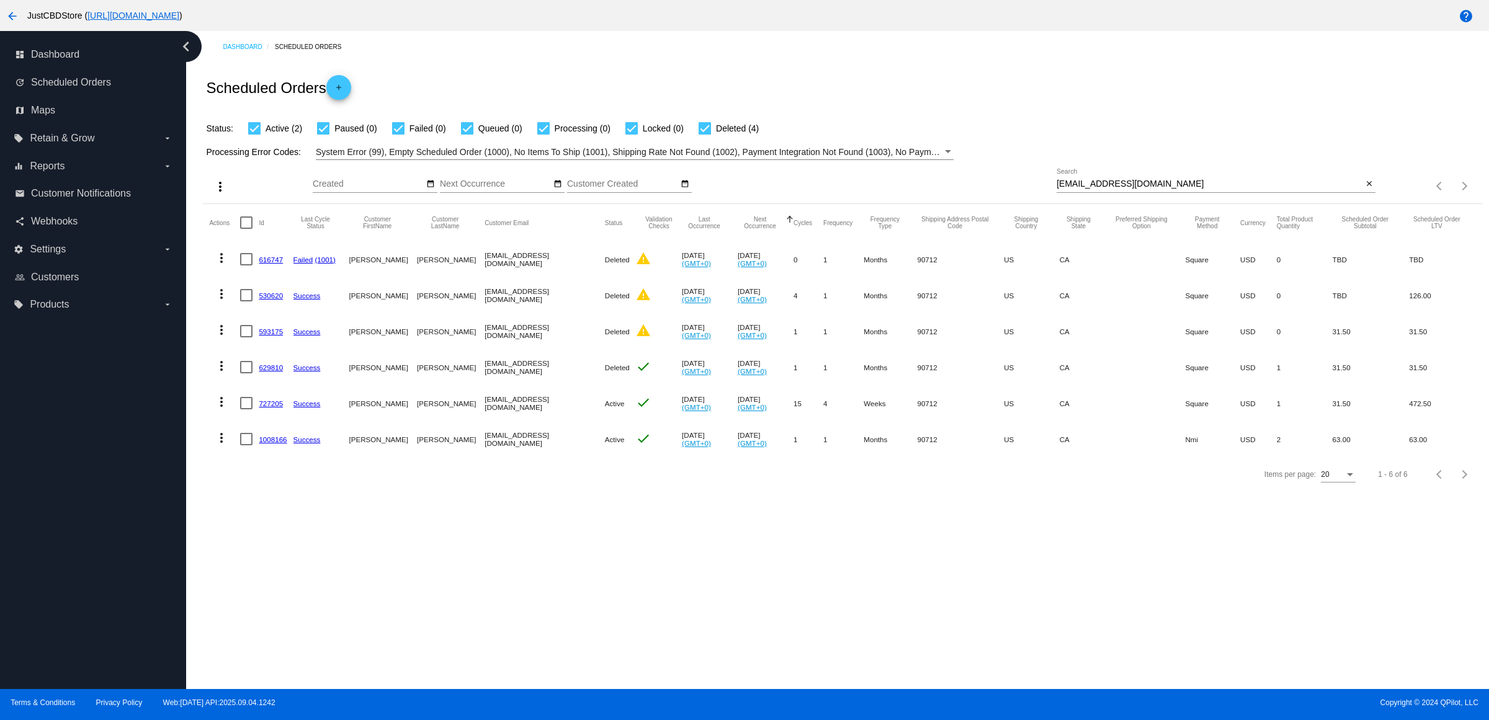
click at [278, 444] on link "1008166" at bounding box center [273, 440] width 28 height 8
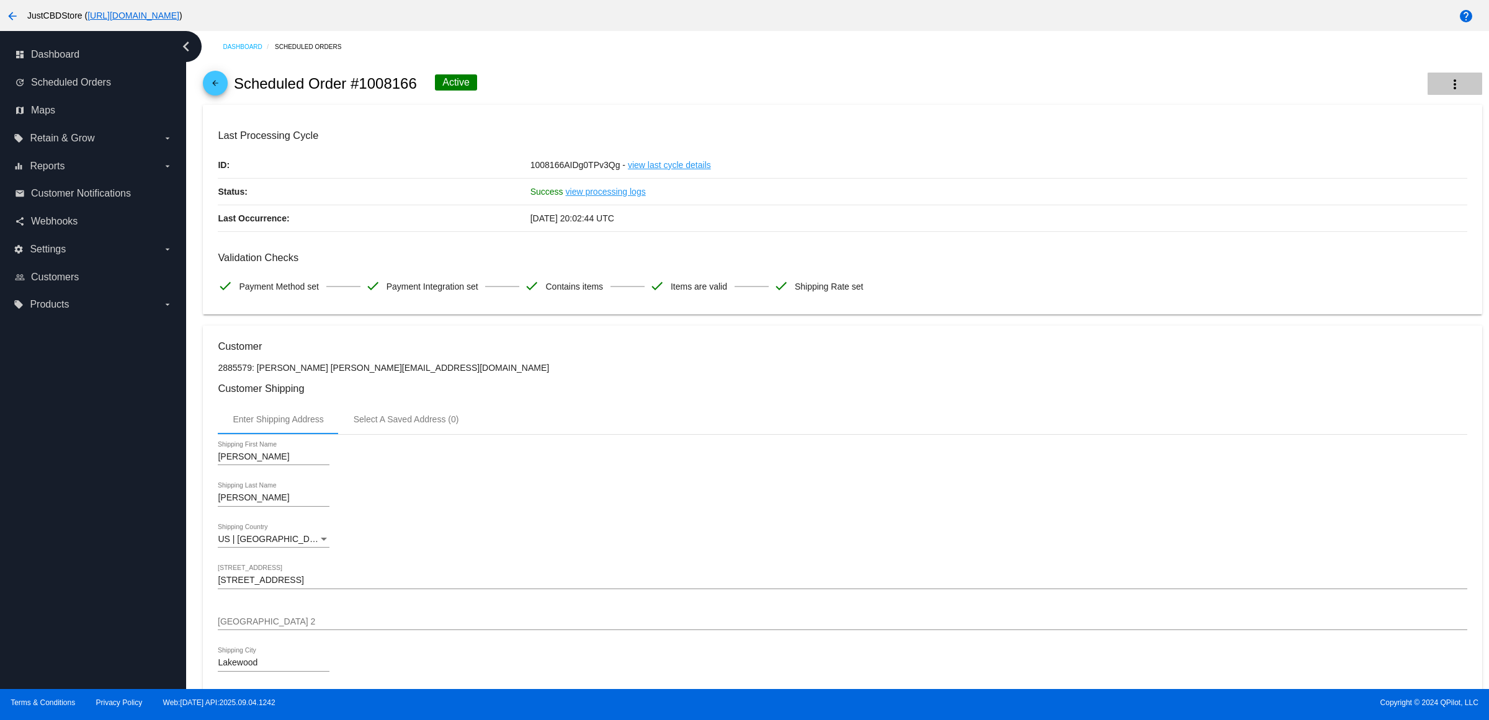
click at [1449, 89] on button "more_vert" at bounding box center [1455, 84] width 55 height 22
click at [1444, 94] on button "info View Event Logs" at bounding box center [1382, 86] width 174 height 15
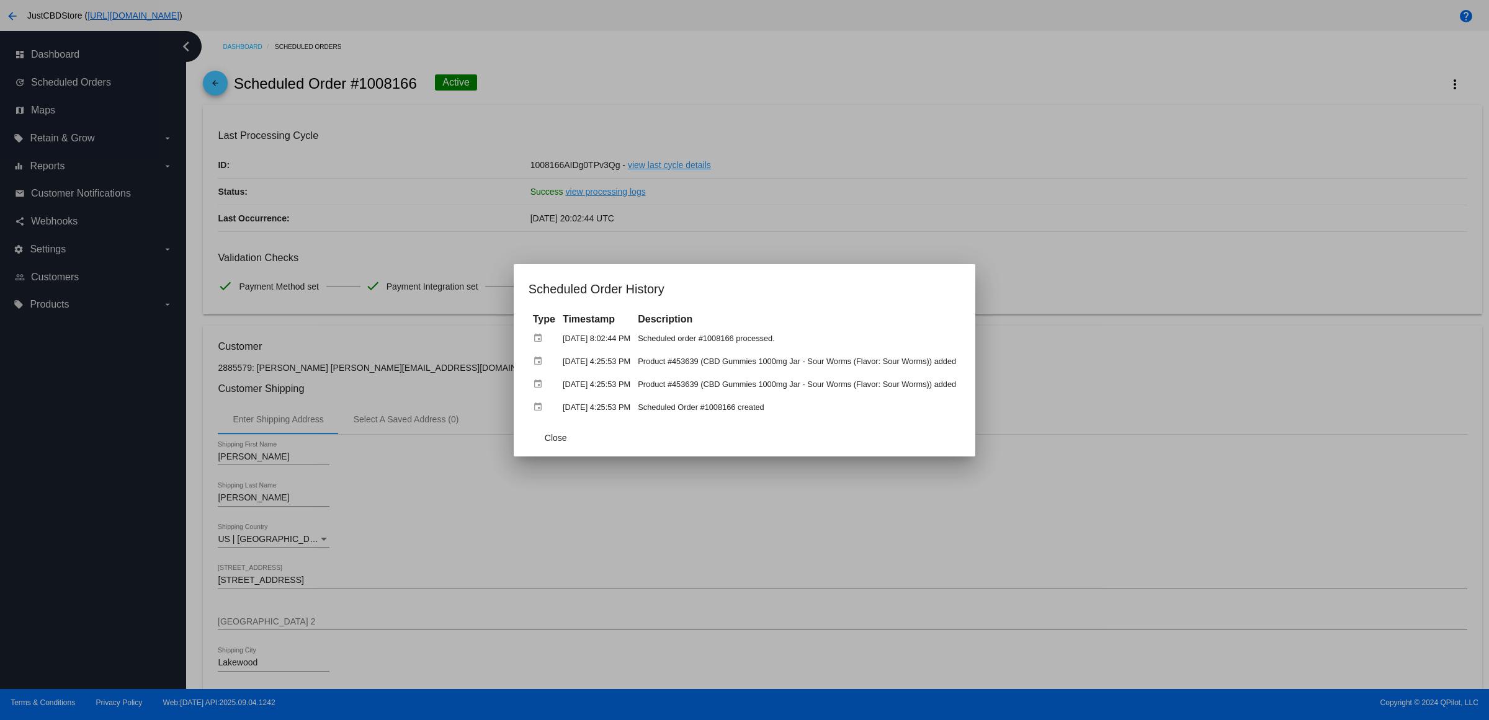
click at [1169, 339] on div at bounding box center [744, 360] width 1489 height 720
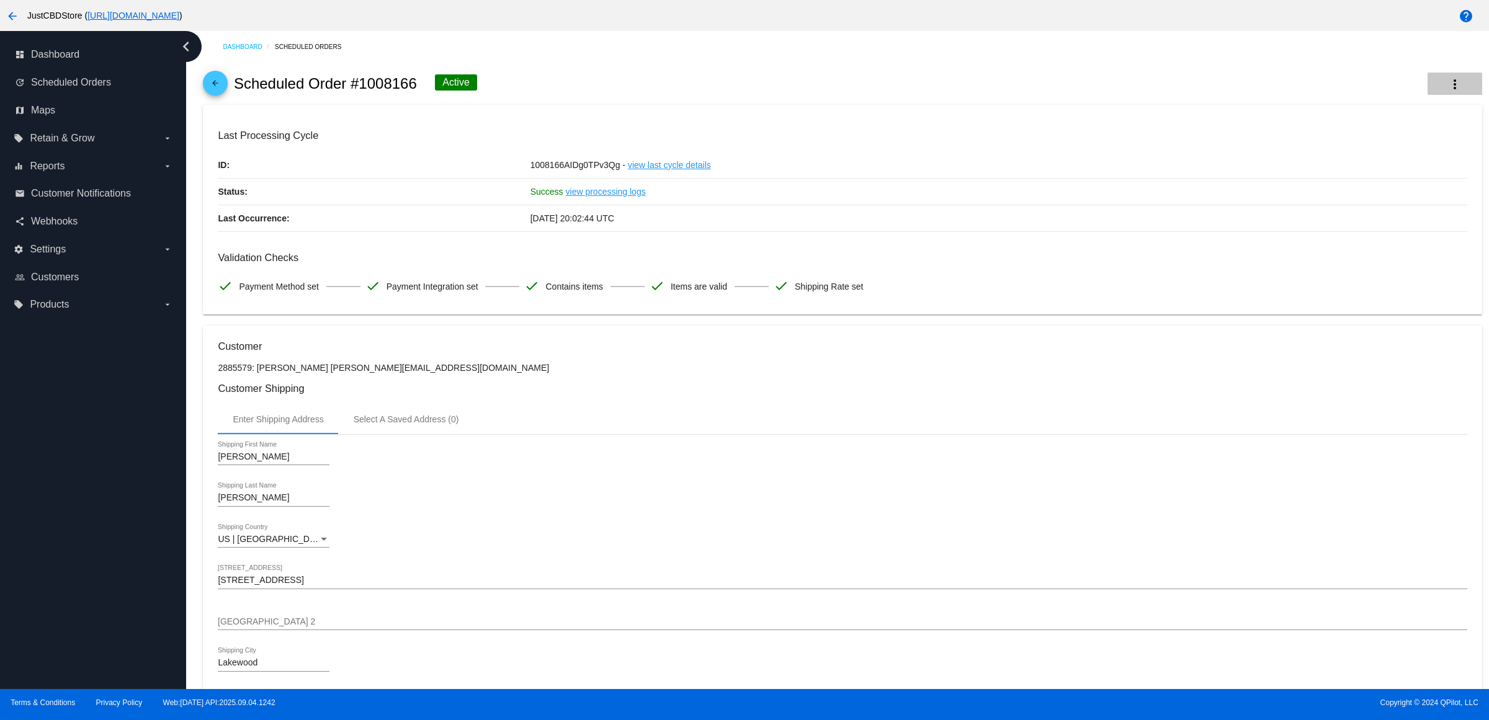
click at [1428, 93] on button "more_vert" at bounding box center [1455, 84] width 55 height 22
click at [1393, 97] on span "View Event Logs" at bounding box center [1364, 97] width 65 height 10
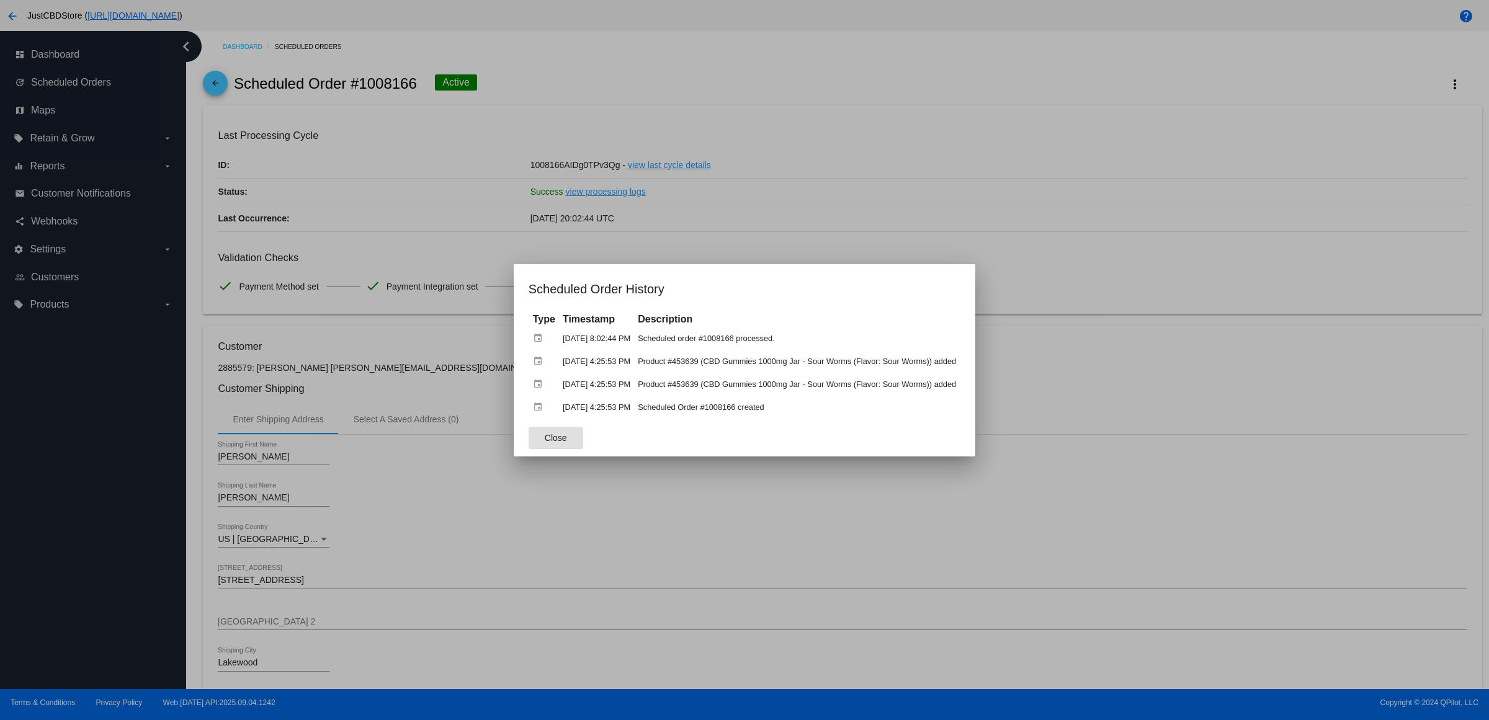
click at [917, 184] on div at bounding box center [744, 360] width 1489 height 720
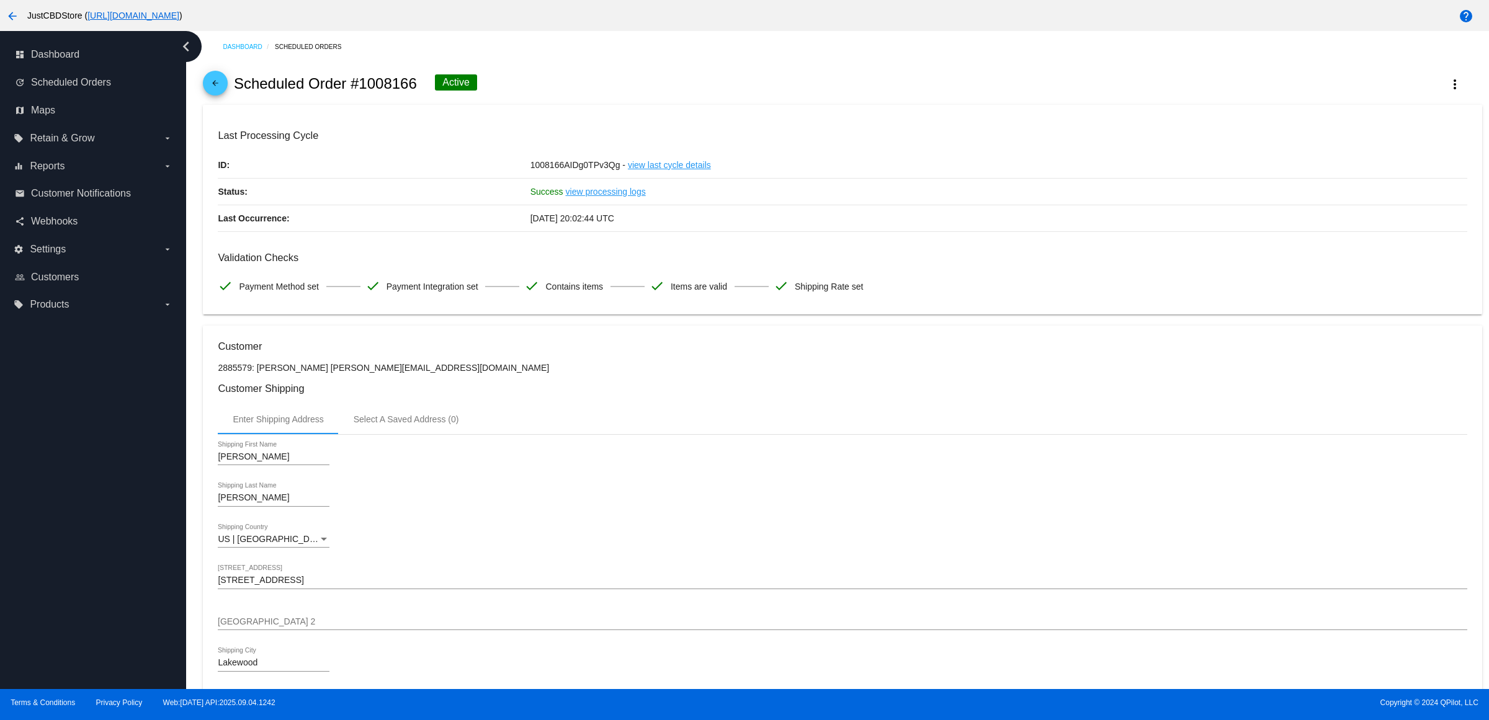
click at [1117, 264] on h3 "Validation Checks" at bounding box center [842, 258] width 1249 height 12
click at [220, 87] on mat-icon "arrow_back" at bounding box center [215, 86] width 15 height 15
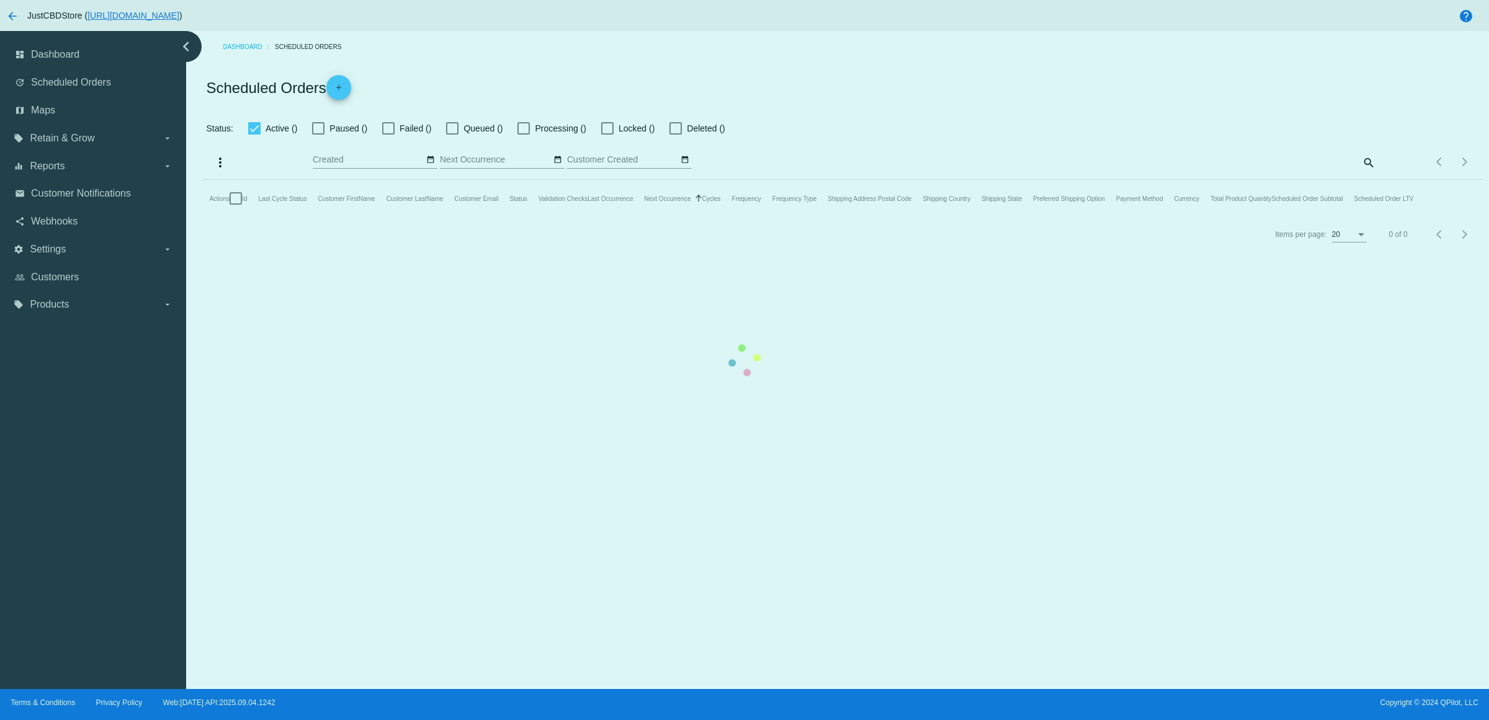
checkbox input "true"
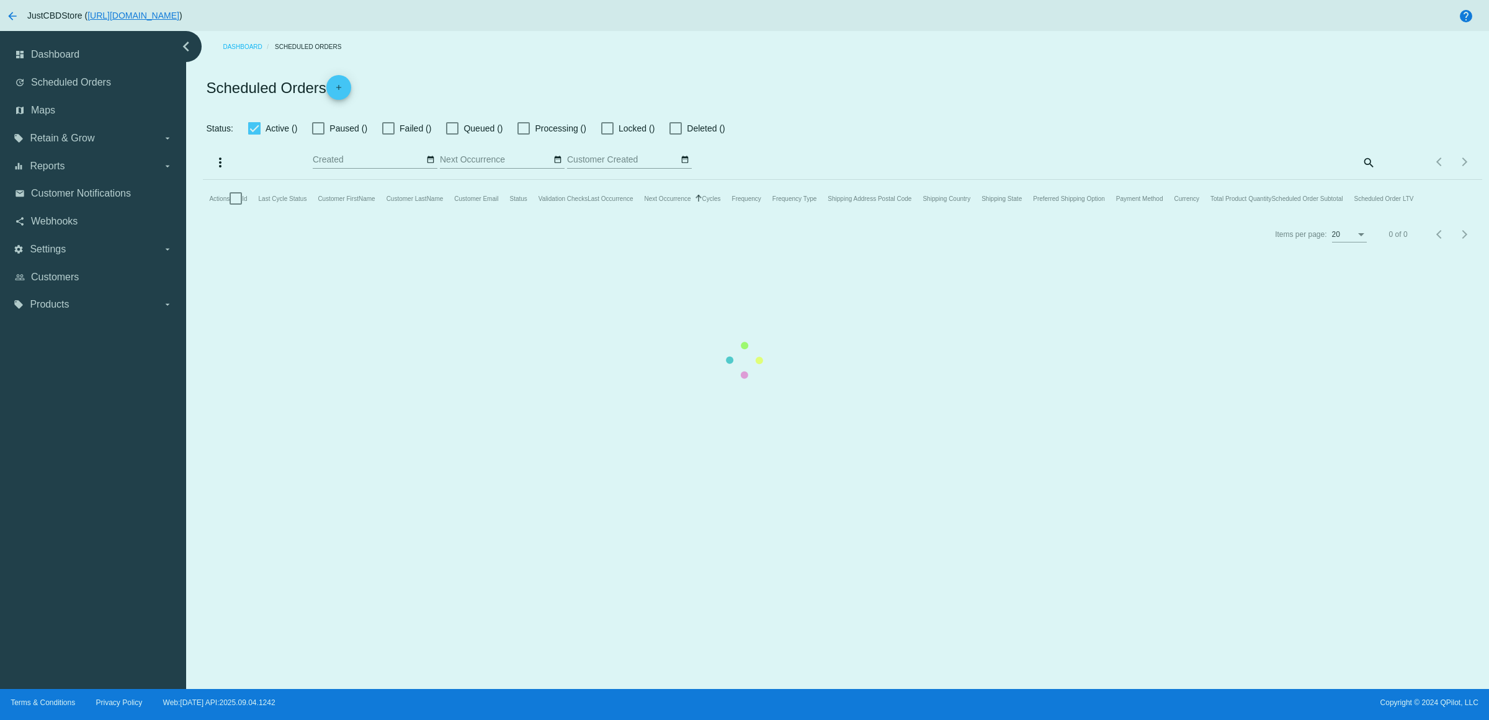
checkbox input "true"
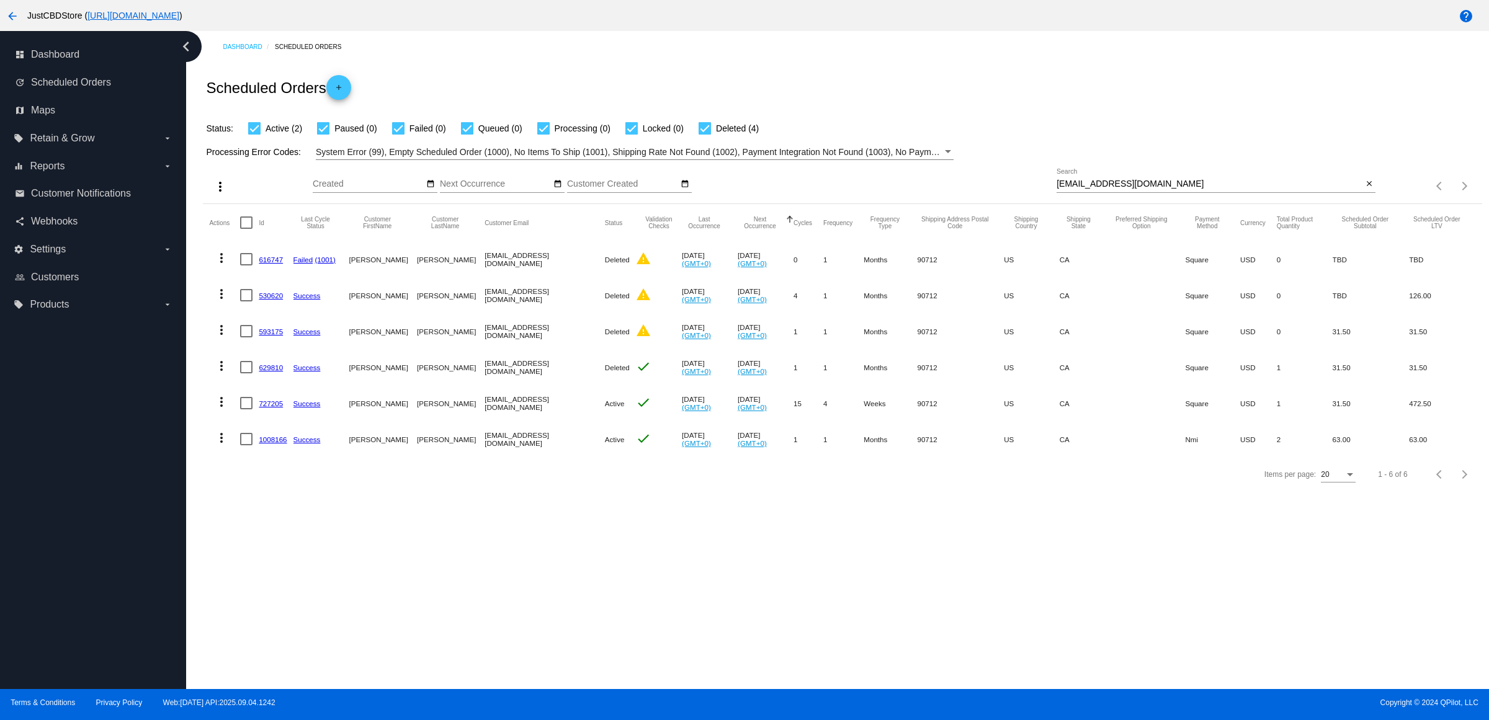
click at [225, 445] on mat-icon "more_vert" at bounding box center [221, 438] width 15 height 15
click at [276, 619] on button "delete Delete" at bounding box center [274, 611] width 123 height 30
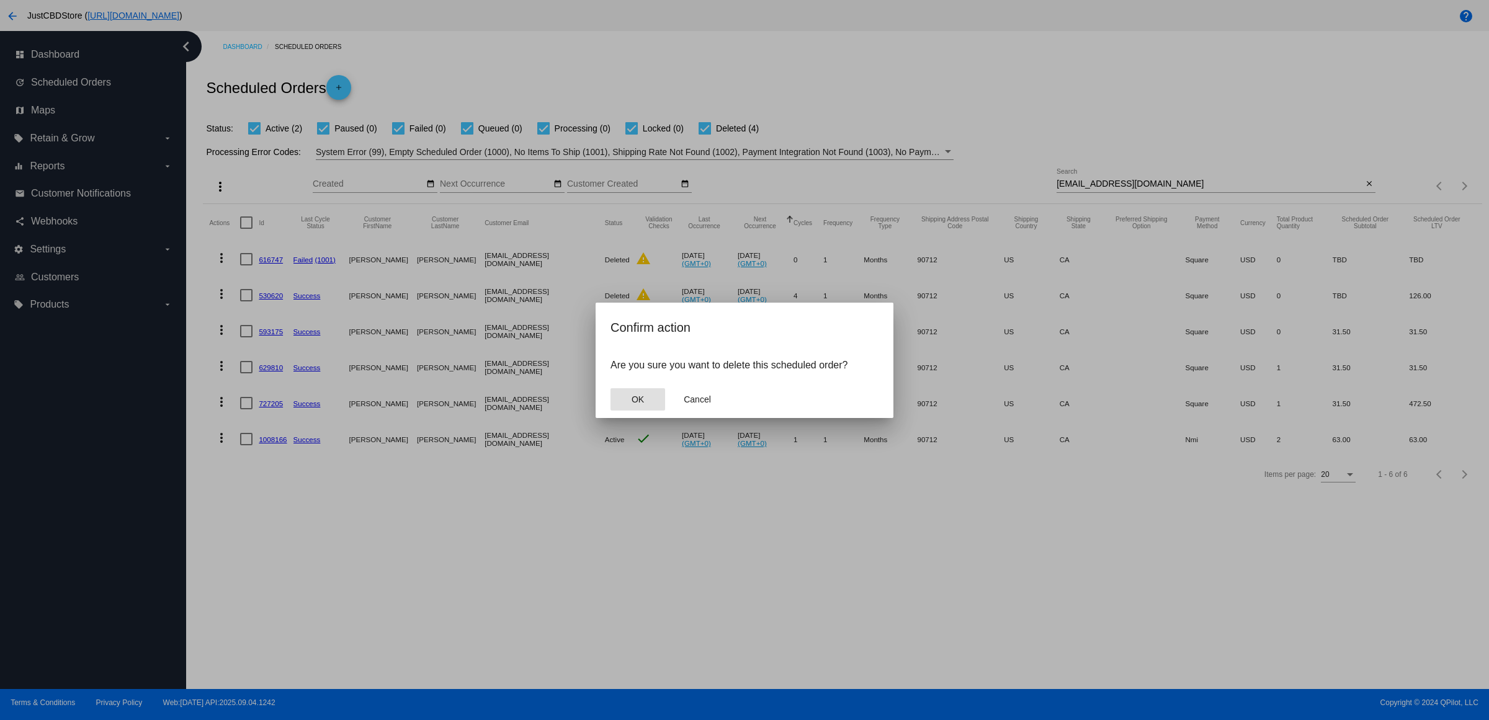
click at [645, 411] on button "OK" at bounding box center [637, 399] width 55 height 22
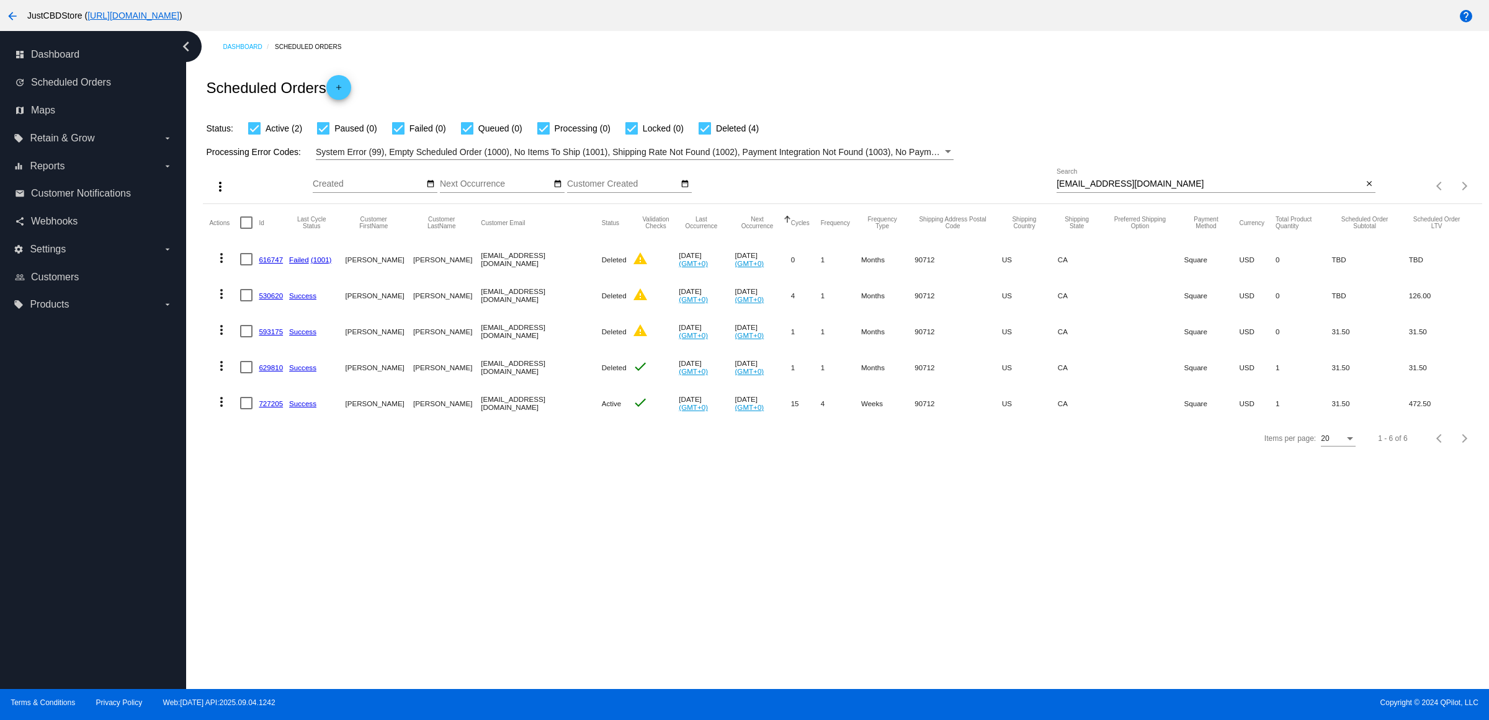
click at [226, 409] on mat-icon "more_vert" at bounding box center [221, 402] width 15 height 15
click at [292, 584] on button "delete Delete" at bounding box center [274, 575] width 123 height 30
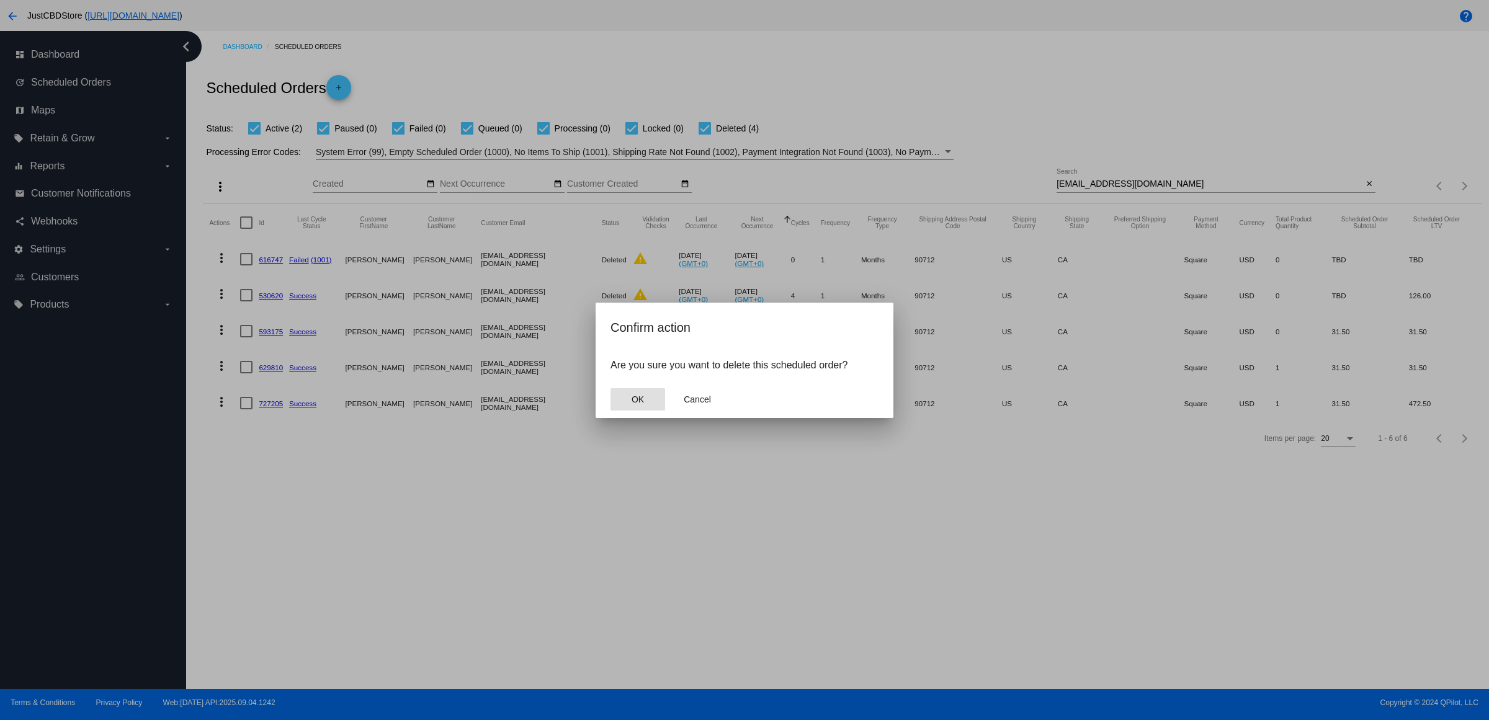
click at [639, 404] on span "OK" at bounding box center [638, 400] width 12 height 10
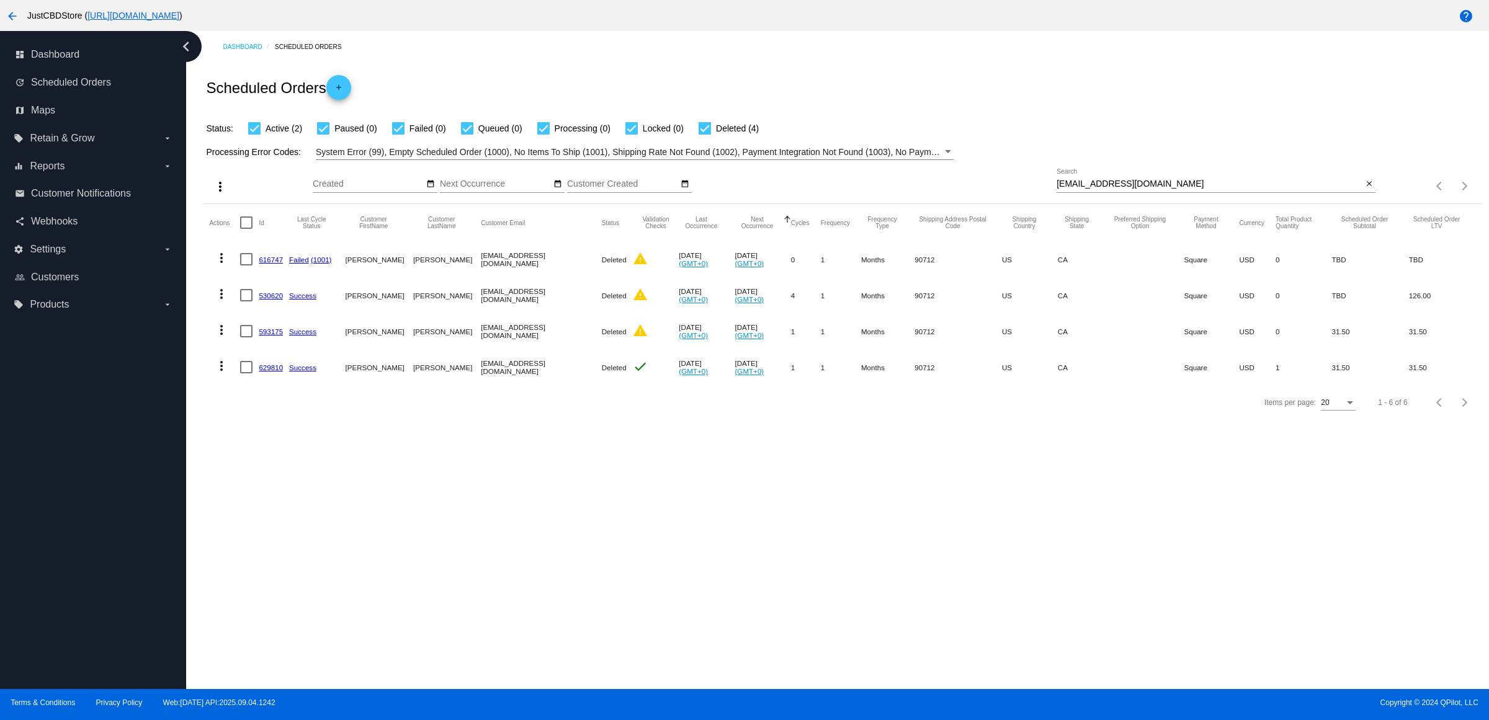
click at [684, 494] on div "Dashboard Scheduled Orders Scheduled Orders add Status: Active (2) Paused (0) F…" at bounding box center [837, 360] width 1303 height 658
